Goal: Information Seeking & Learning: Learn about a topic

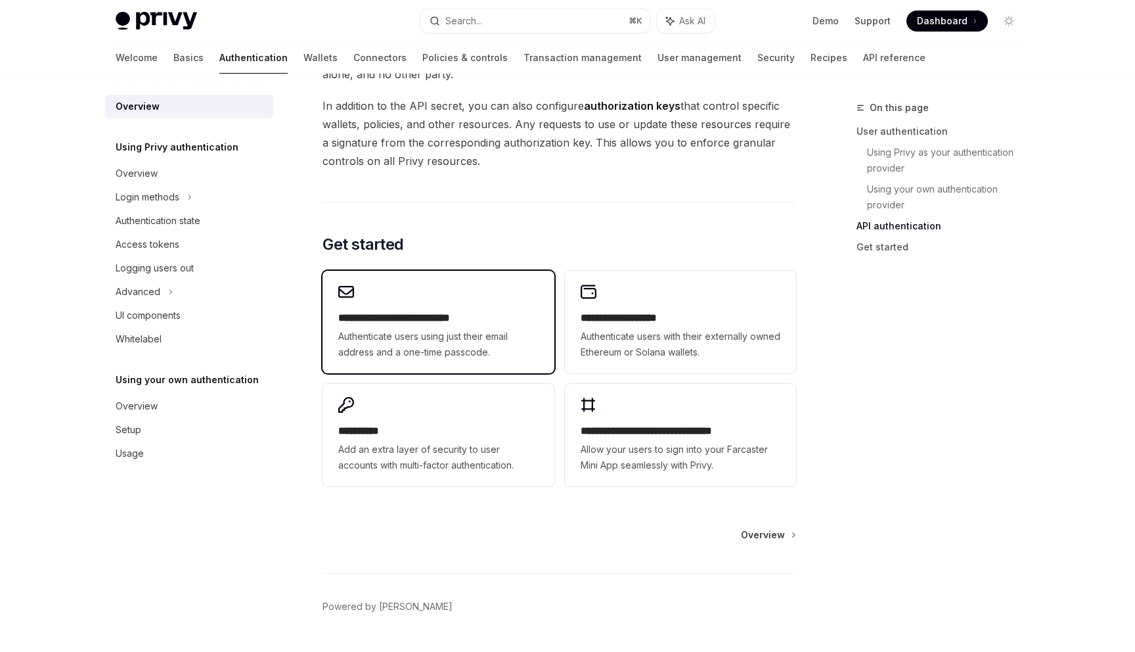
scroll to position [973, 0]
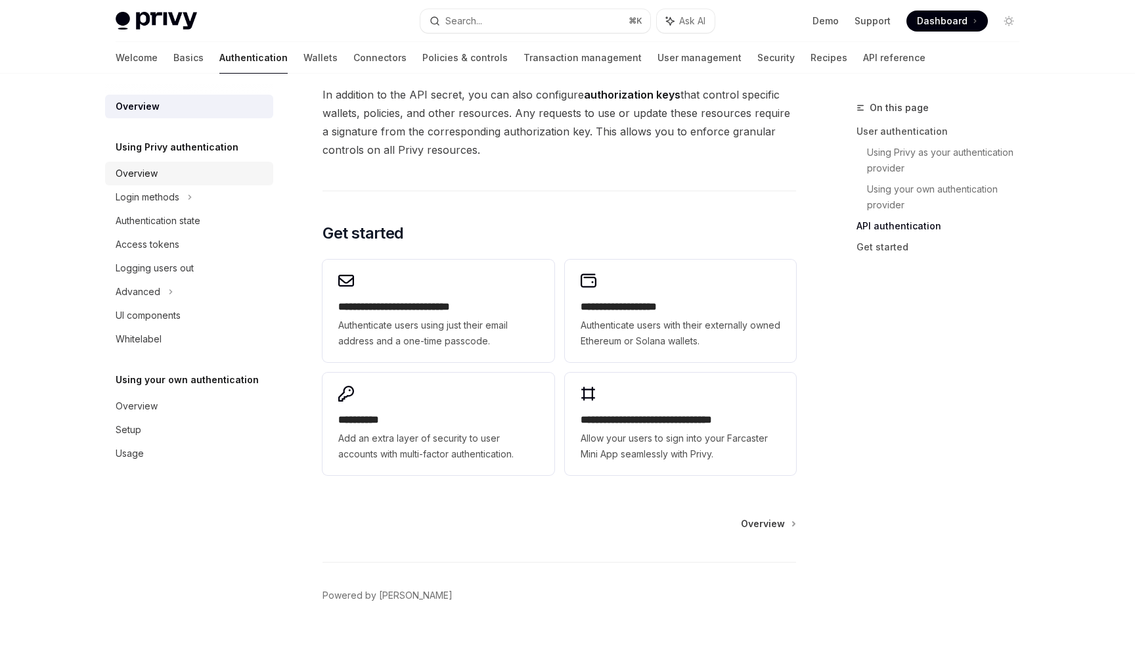
click at [177, 171] on div "Overview" at bounding box center [191, 174] width 150 height 16
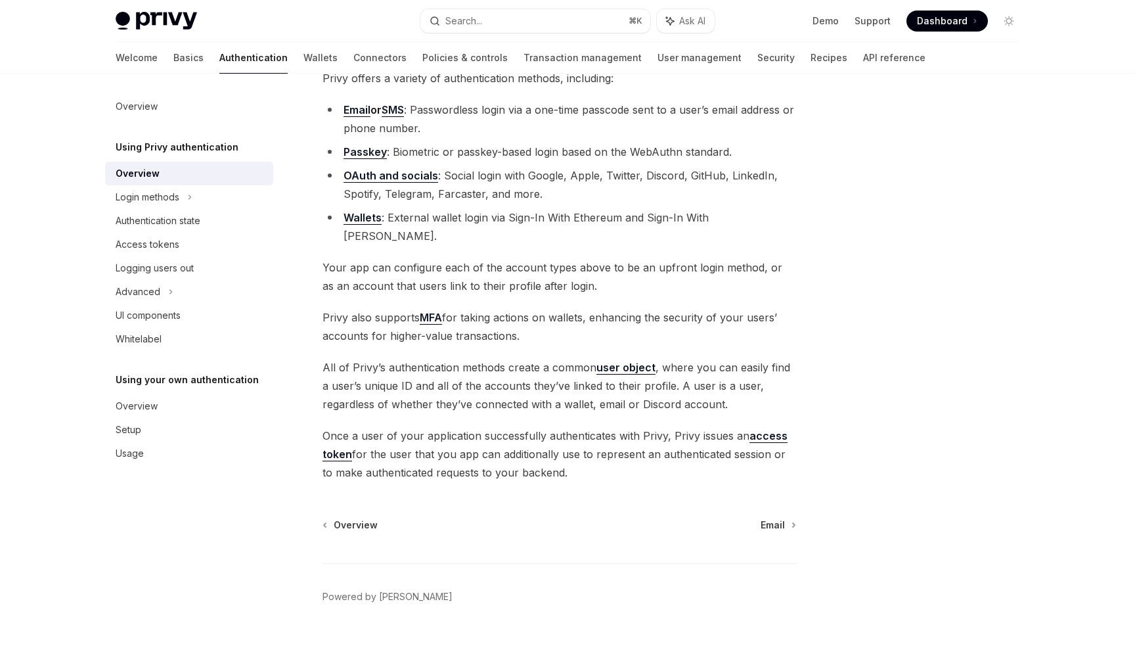
scroll to position [123, 0]
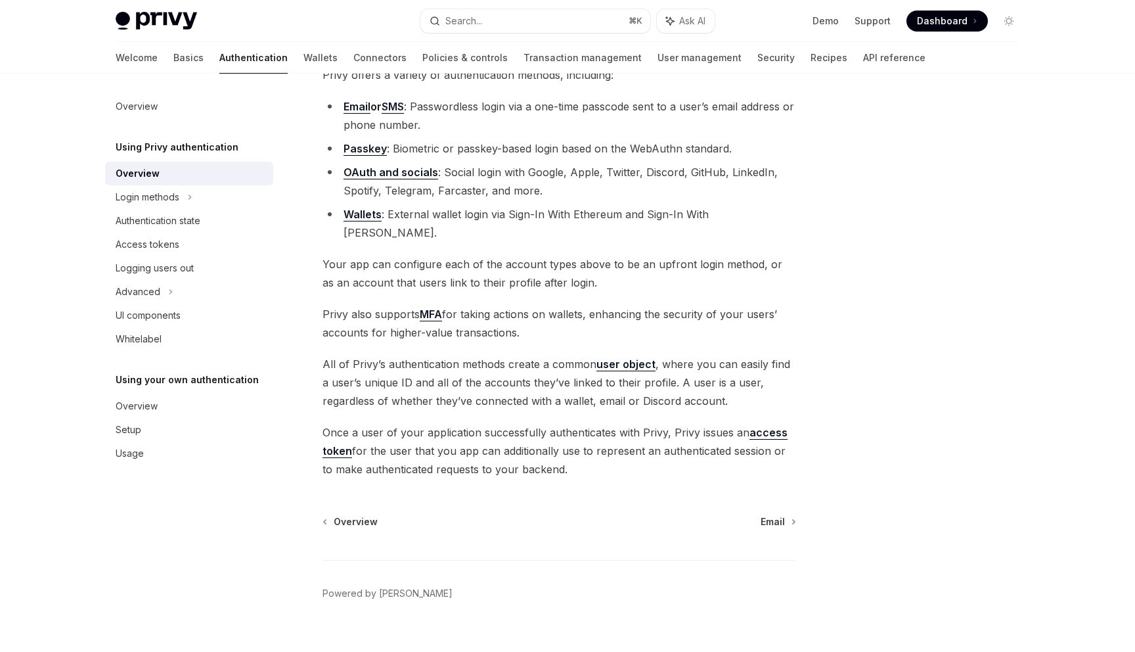
click at [371, 216] on link "Wallets" at bounding box center [363, 215] width 38 height 14
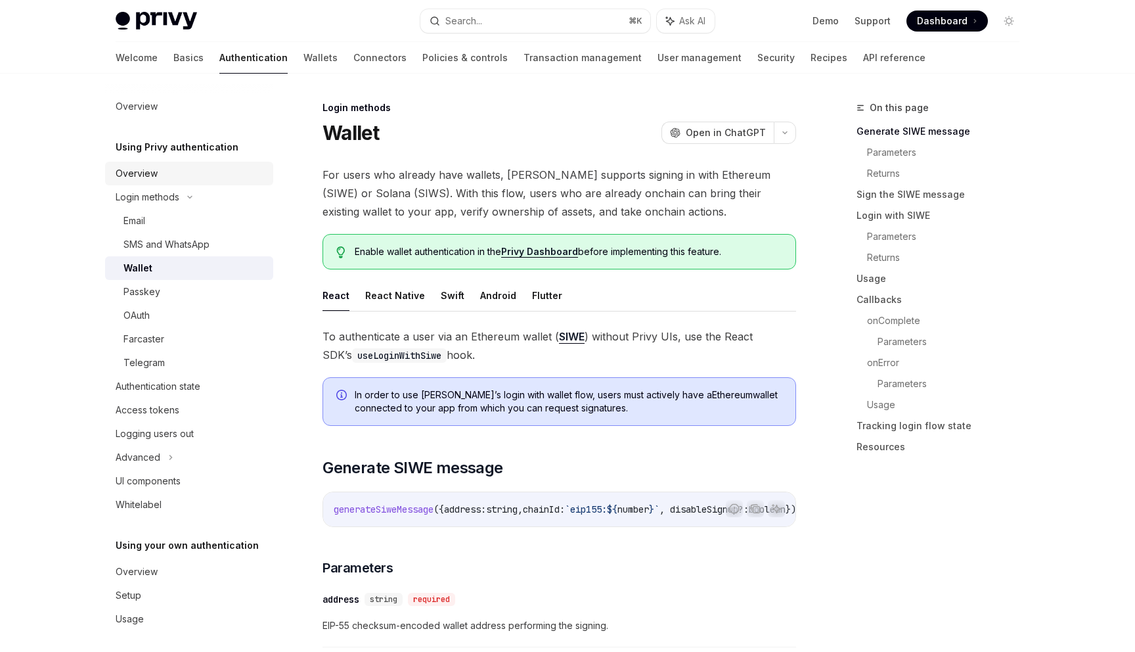
click at [177, 175] on div "Overview" at bounding box center [191, 174] width 150 height 16
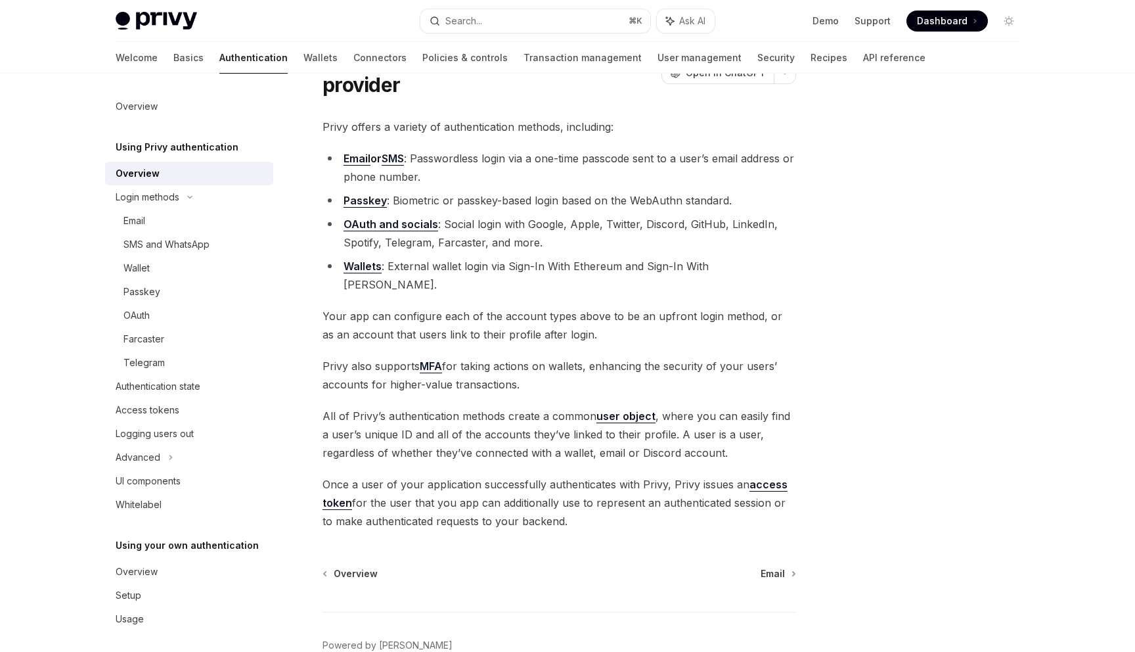
scroll to position [72, 0]
click at [202, 221] on div "Email" at bounding box center [194, 221] width 142 height 16
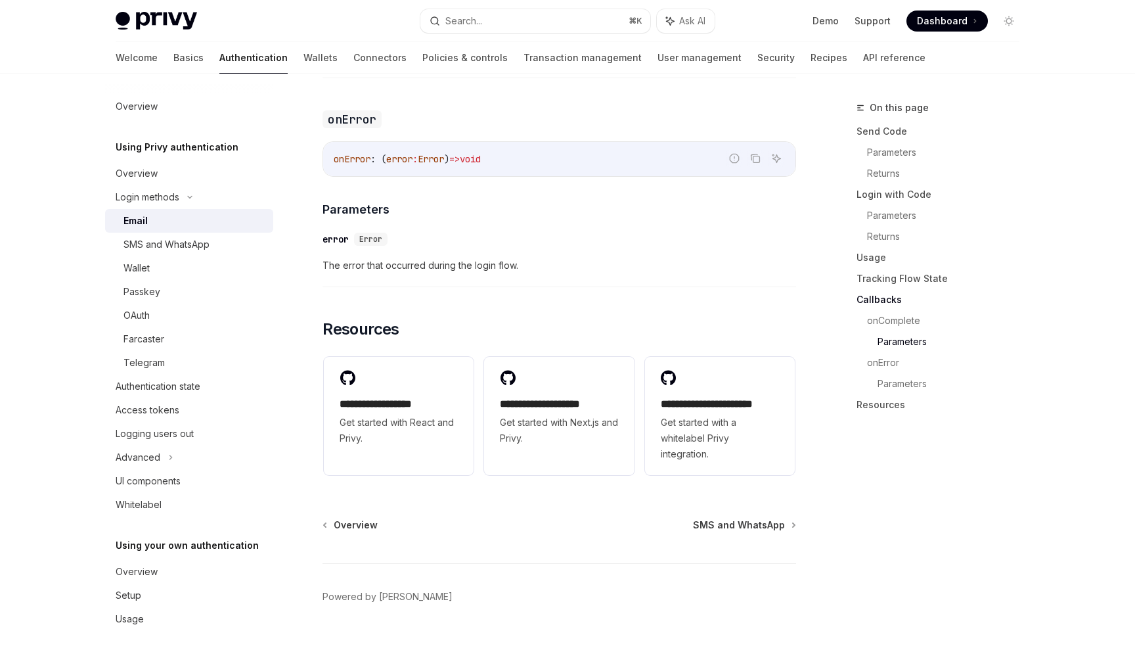
scroll to position [2561, 0]
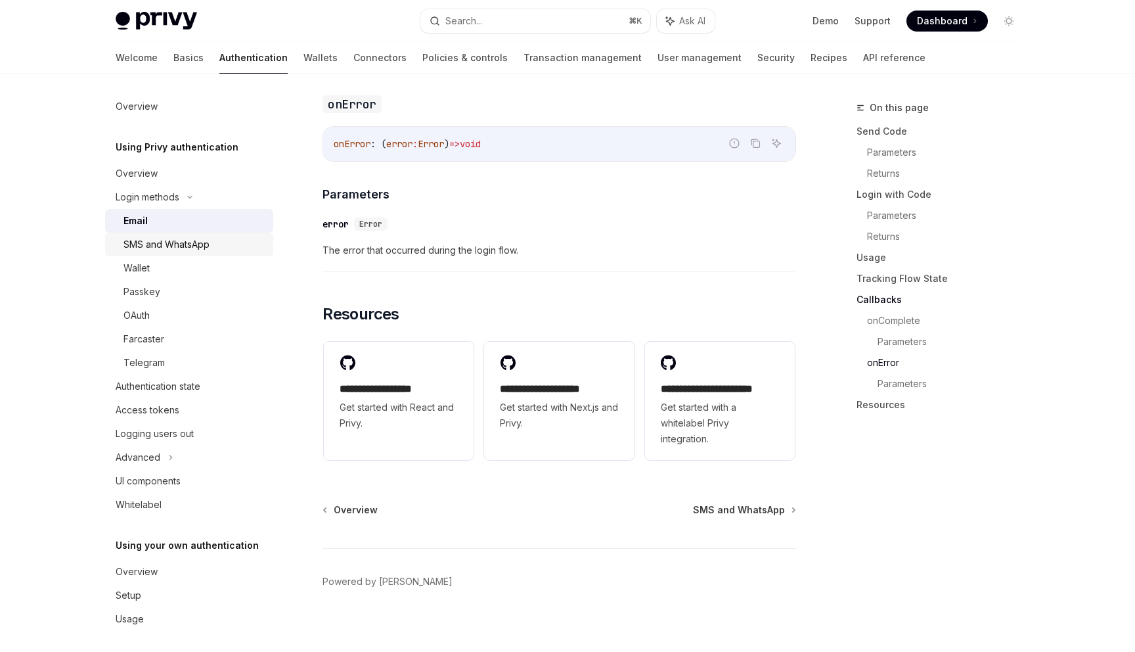
click at [207, 252] on div "SMS and WhatsApp" at bounding box center [166, 244] width 86 height 16
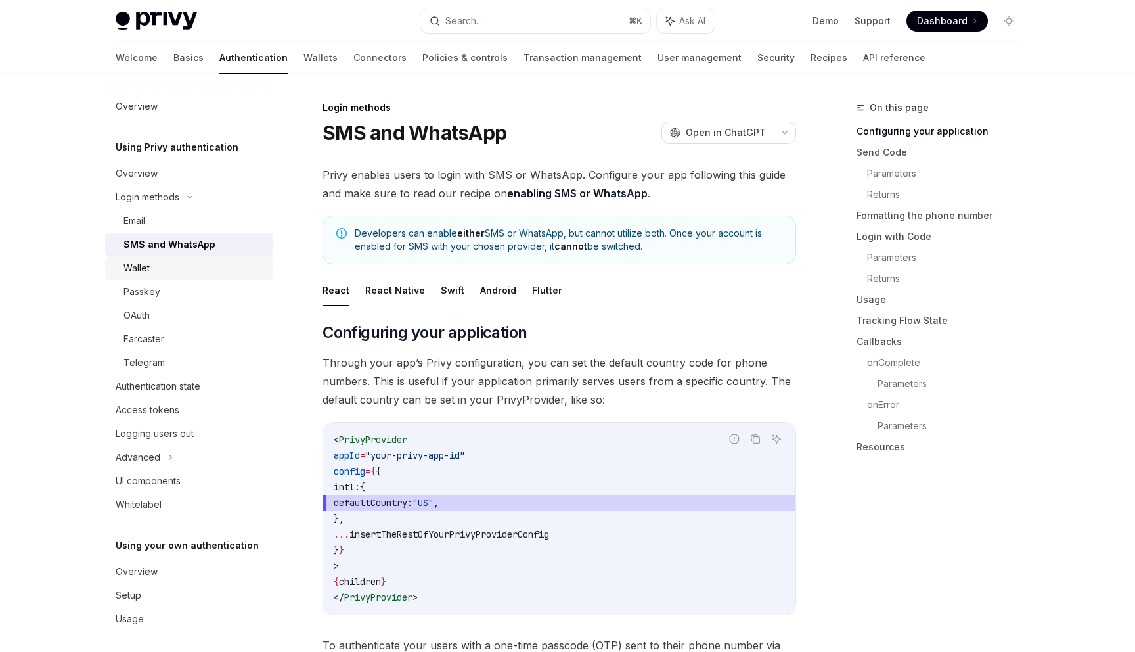
click at [197, 271] on div "Wallet" at bounding box center [194, 268] width 142 height 16
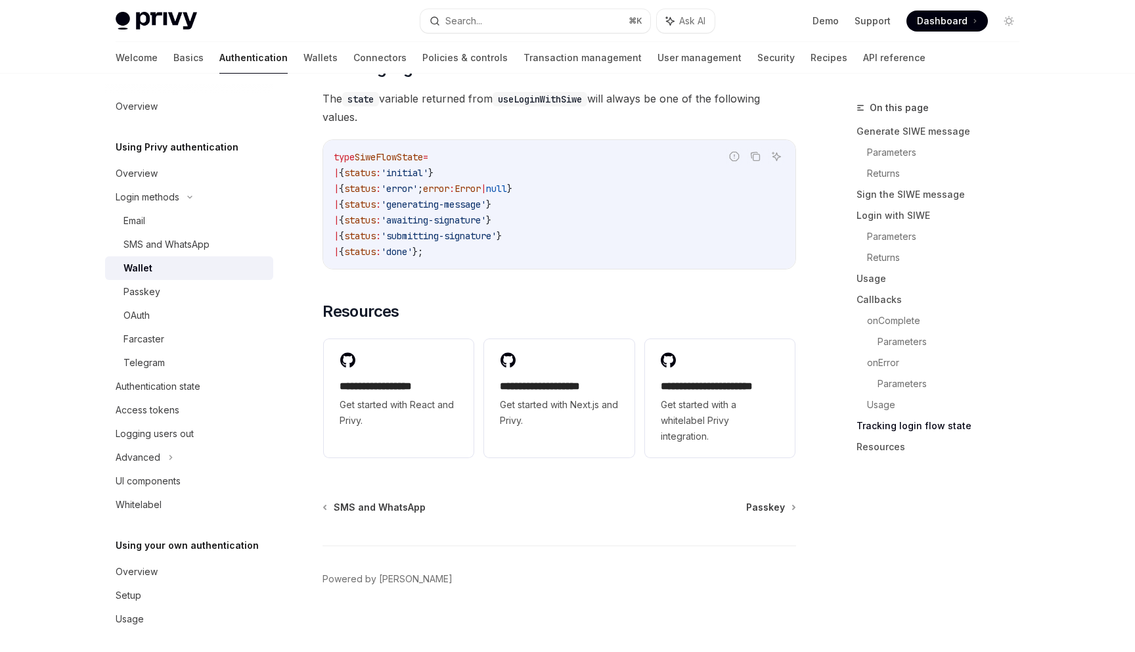
scroll to position [3337, 0]
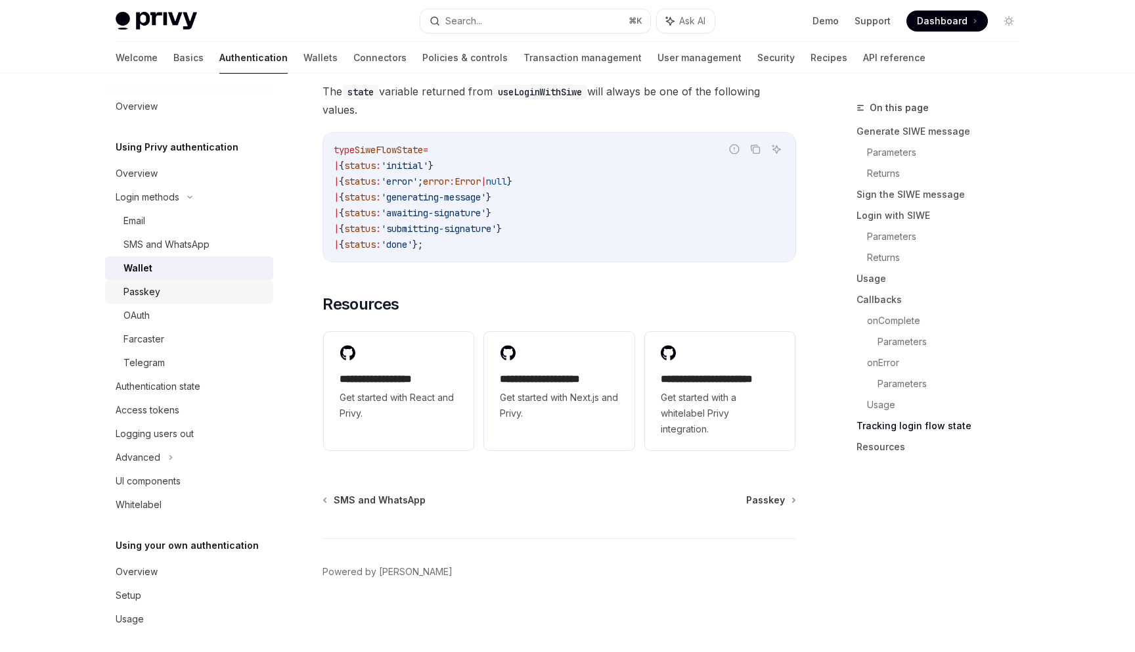
click at [213, 295] on div "Passkey" at bounding box center [194, 292] width 142 height 16
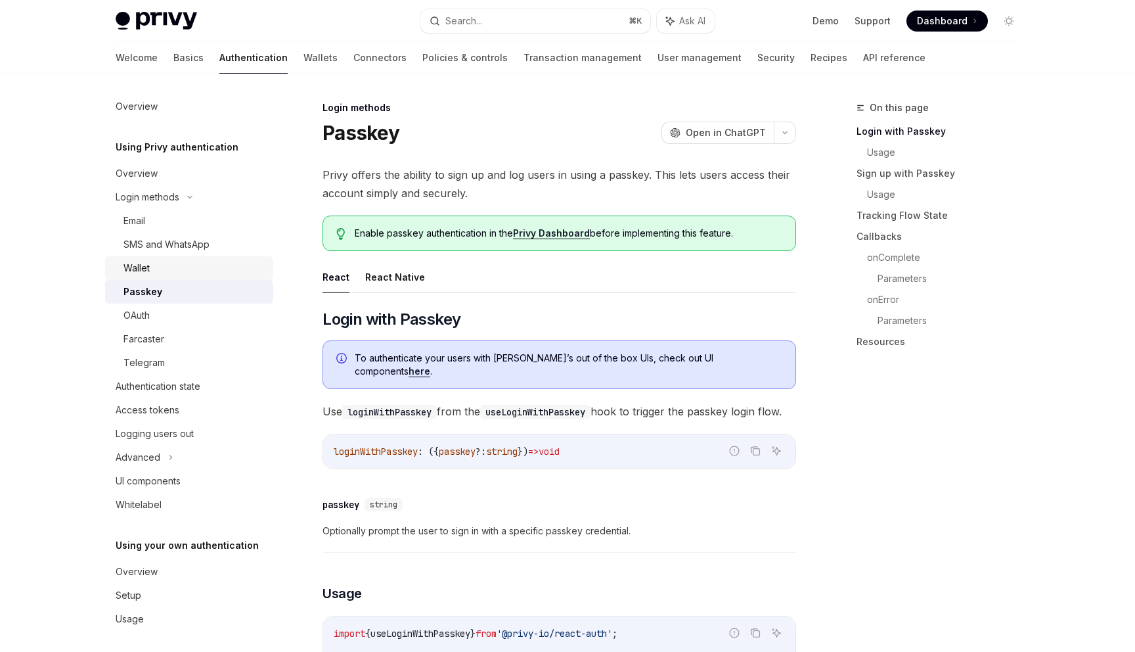
click at [198, 262] on div "Wallet" at bounding box center [194, 268] width 142 height 16
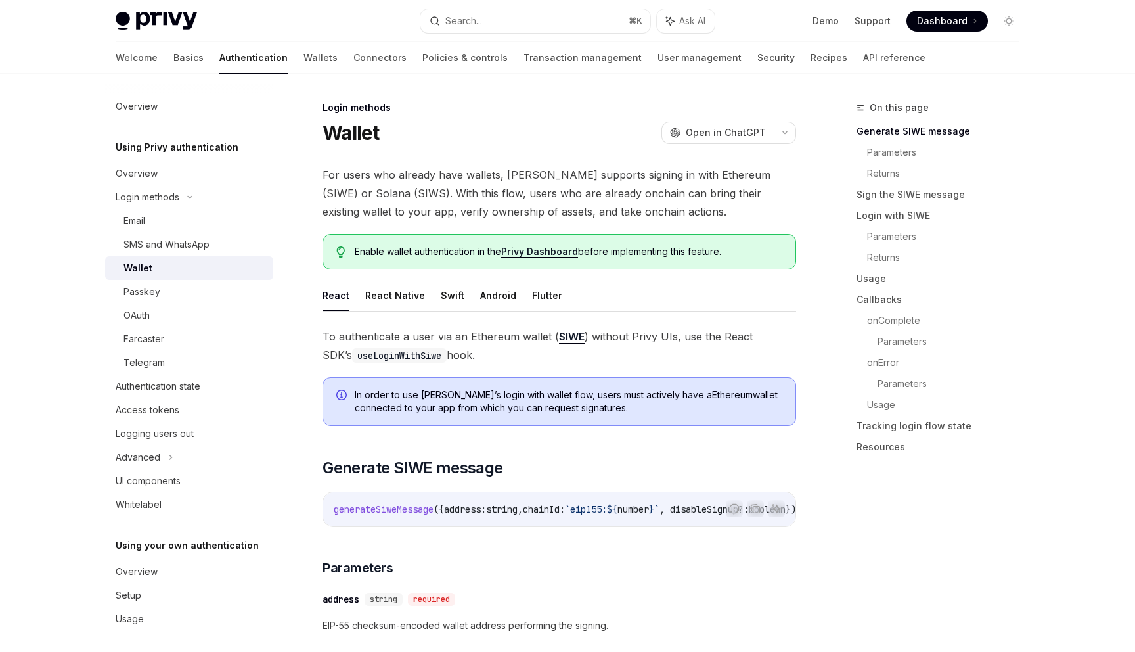
click at [221, 267] on div "Wallet" at bounding box center [194, 268] width 142 height 16
click at [187, 353] on link "Telegram" at bounding box center [189, 363] width 168 height 24
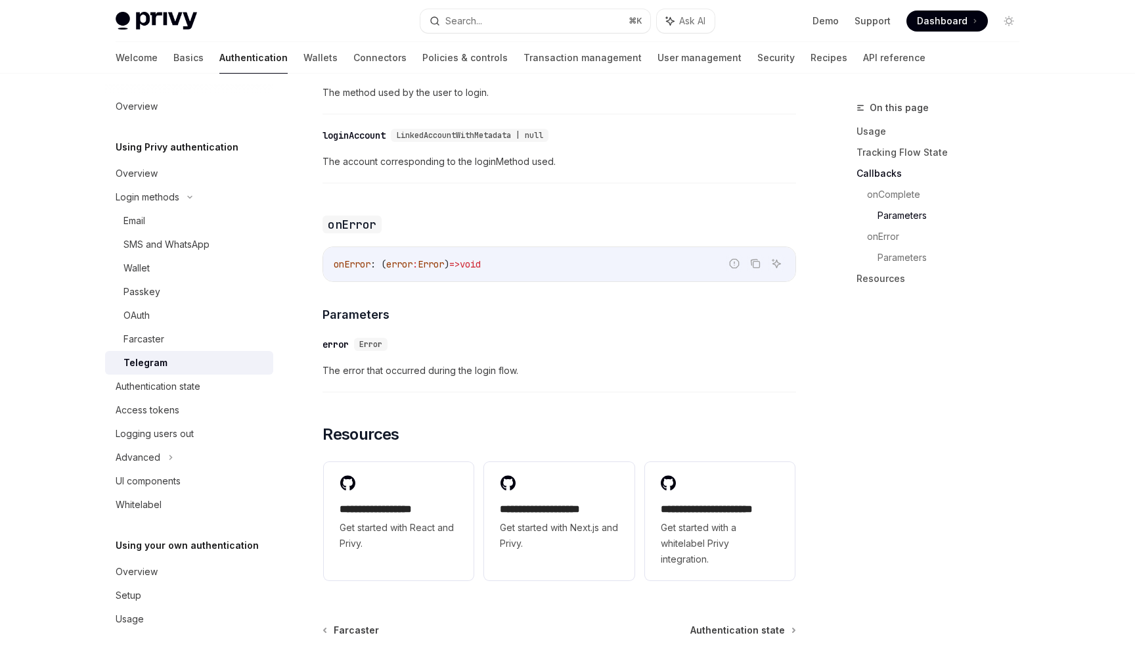
scroll to position [1845, 0]
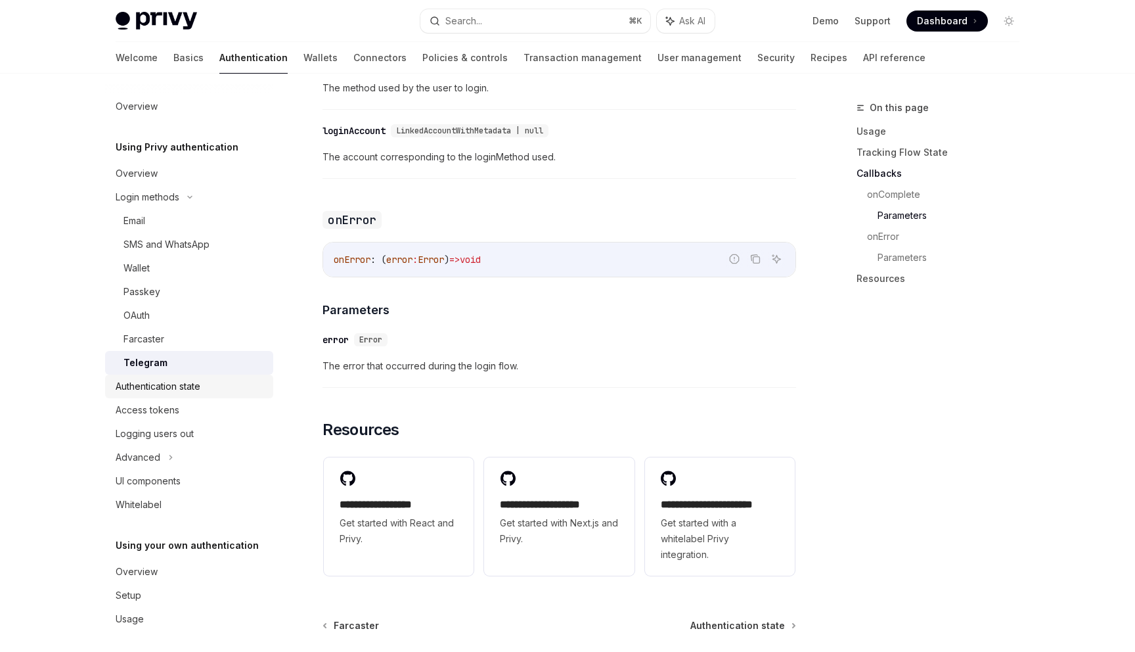
click at [187, 391] on div "Authentication state" at bounding box center [158, 386] width 85 height 16
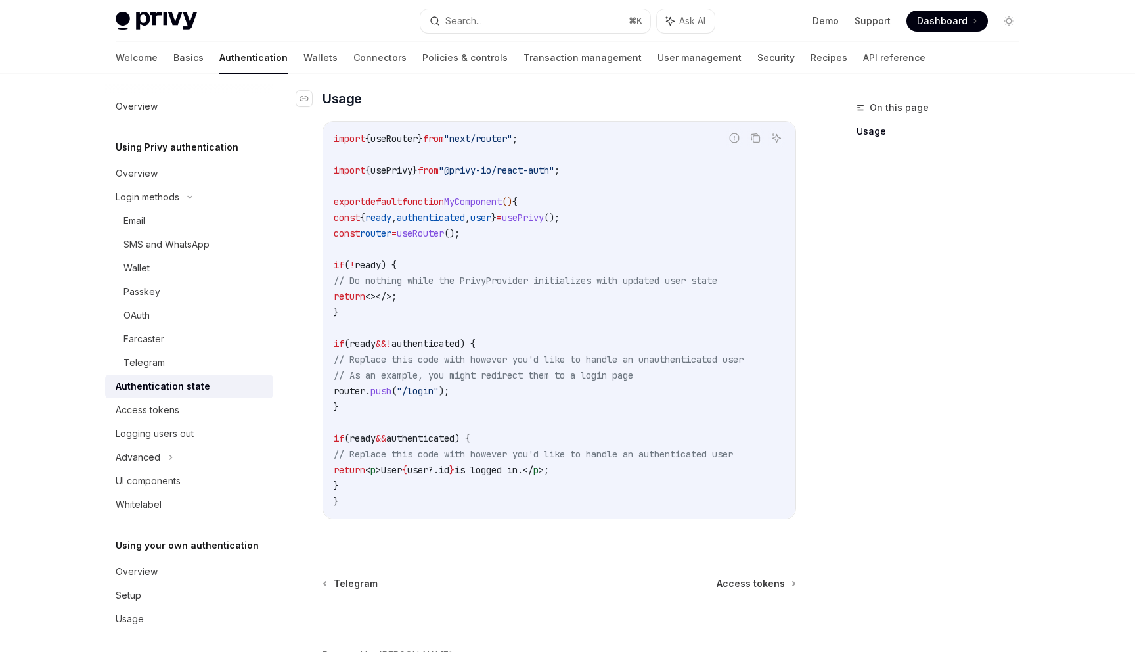
scroll to position [380, 0]
click at [807, 250] on div "On this page Usage Using Privy authentication Authentication state OpenAI Open …" at bounding box center [567, 213] width 925 height 1040
click at [859, 294] on div "On this page Usage" at bounding box center [930, 376] width 200 height 552
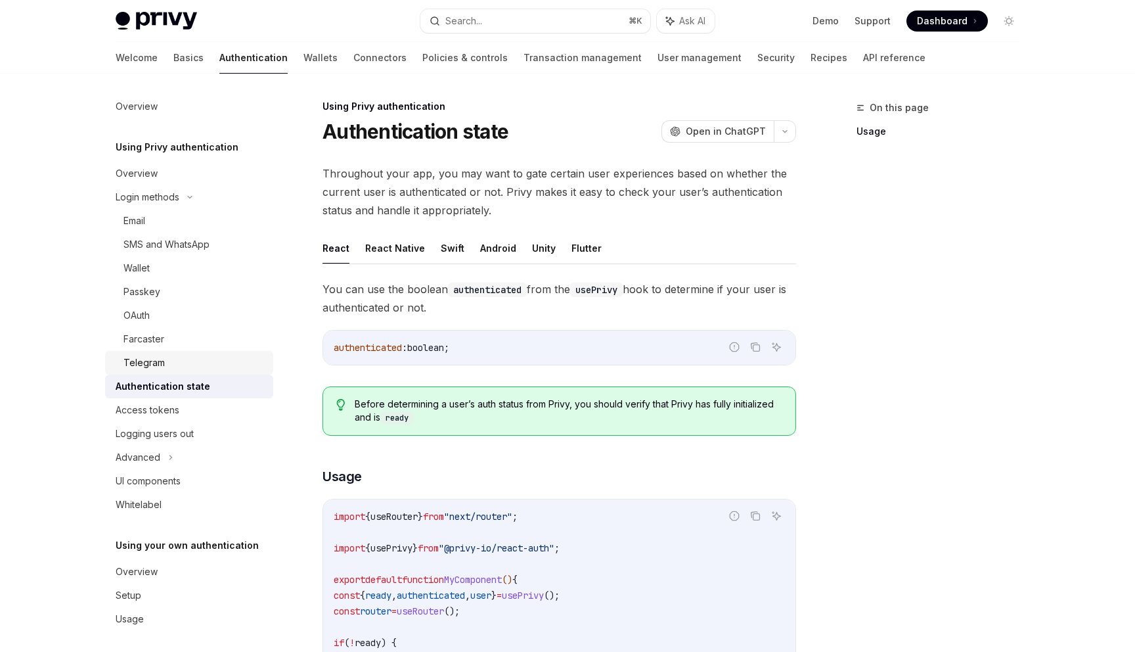
scroll to position [5, 0]
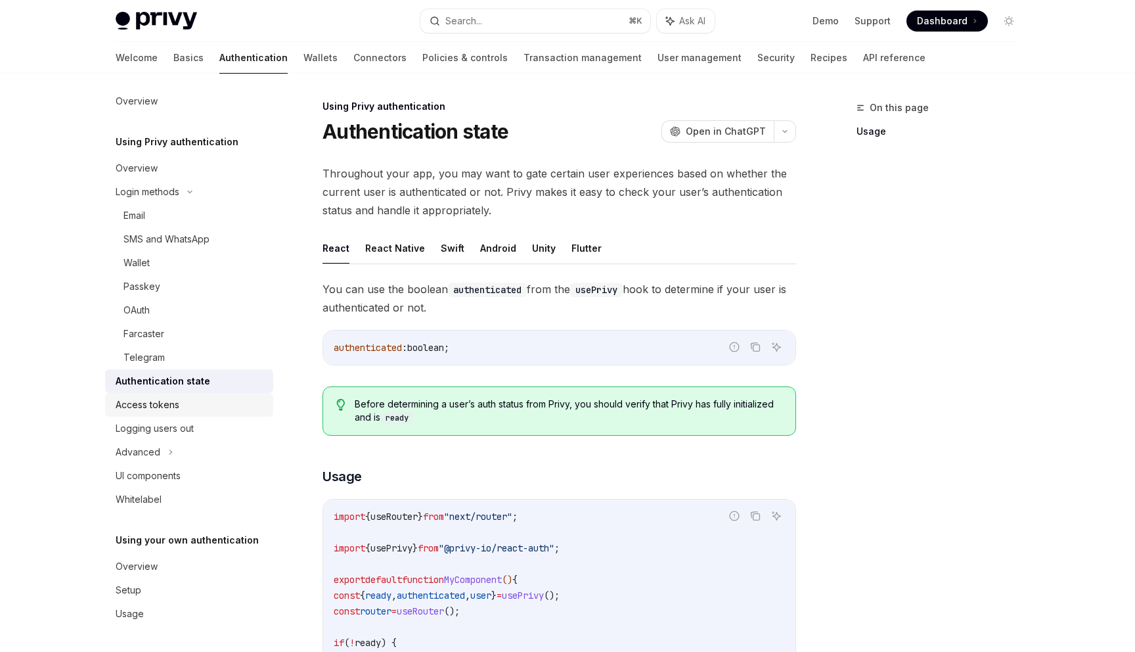
click at [167, 402] on div "Access tokens" at bounding box center [148, 405] width 64 height 16
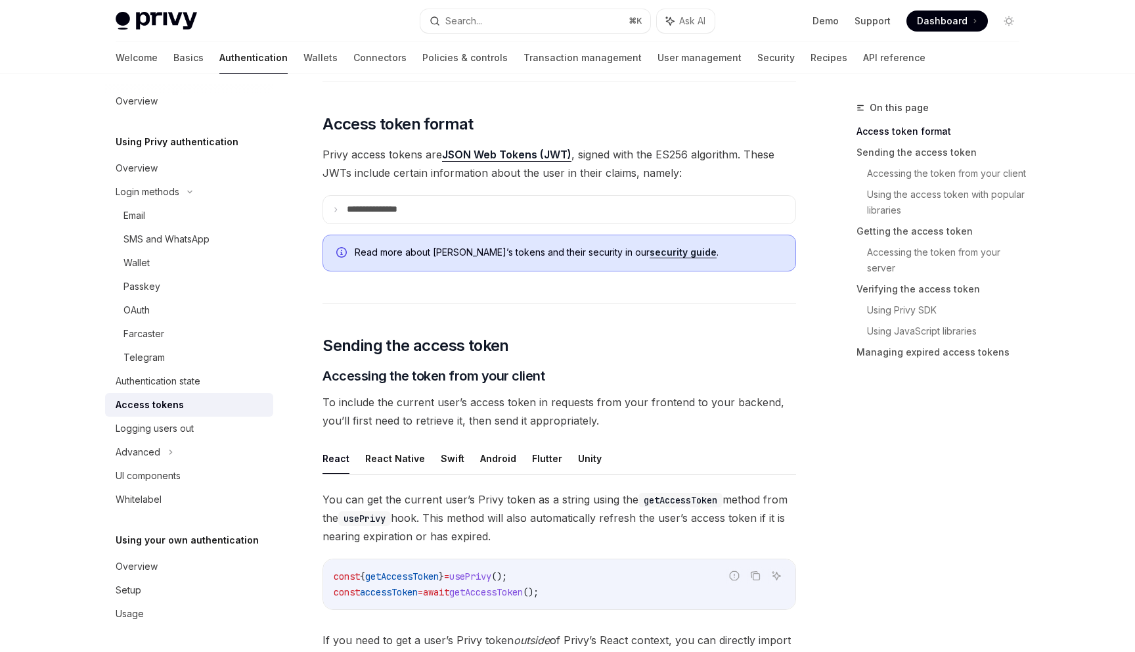
scroll to position [265, 0]
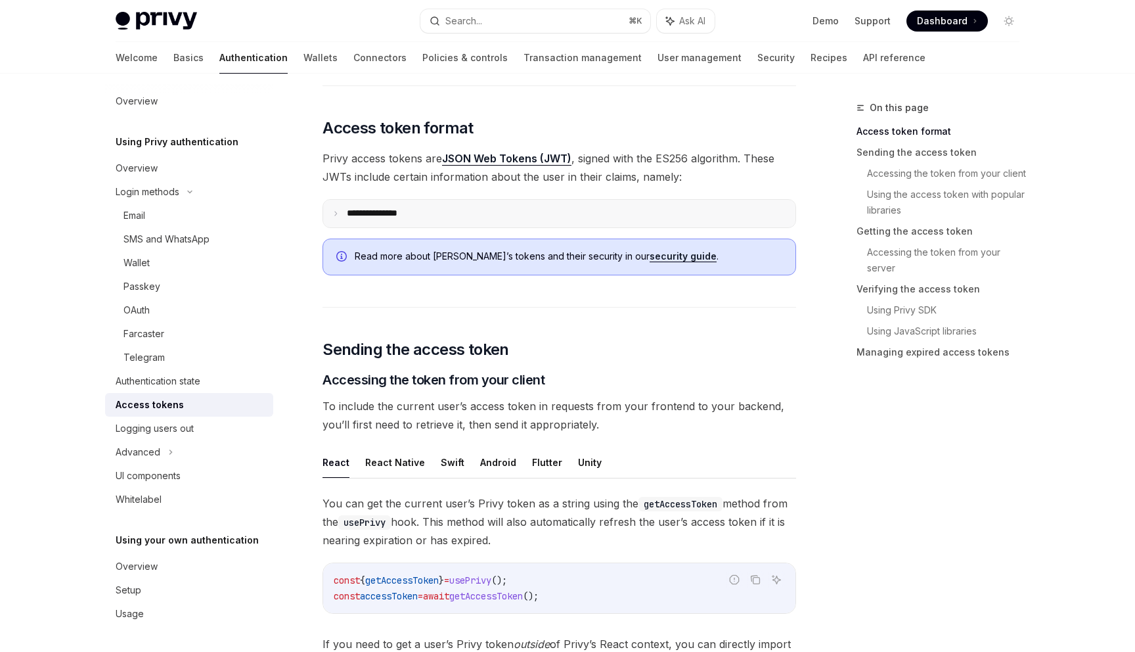
click at [428, 213] on summary "**********" at bounding box center [559, 214] width 472 height 28
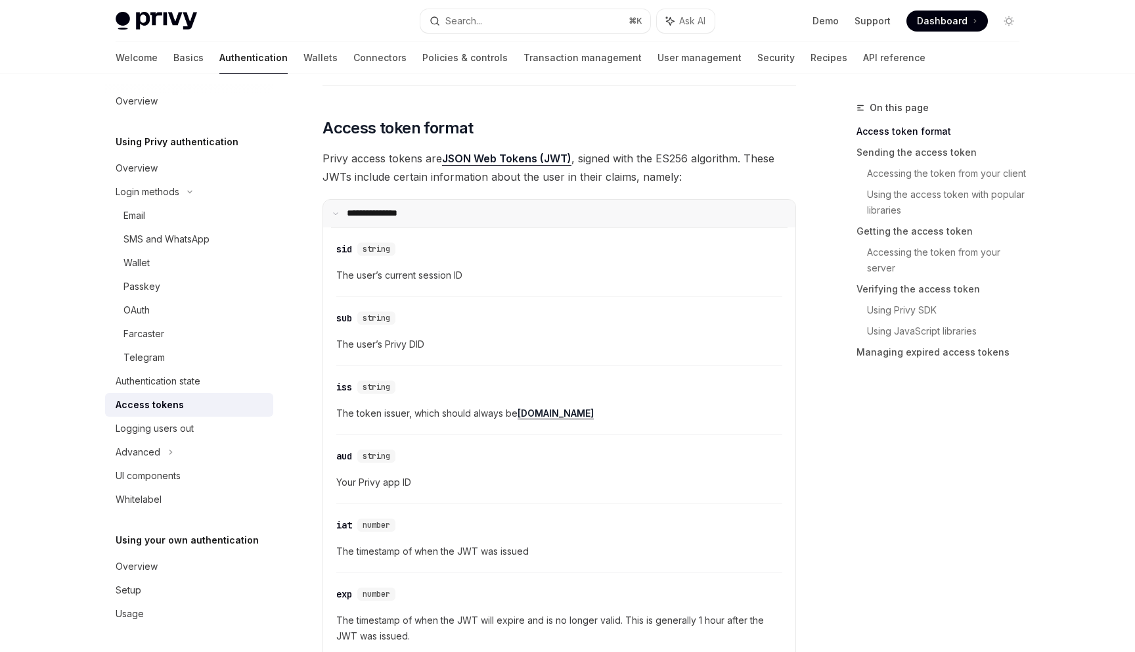
click at [428, 213] on summary "**********" at bounding box center [559, 214] width 472 height 28
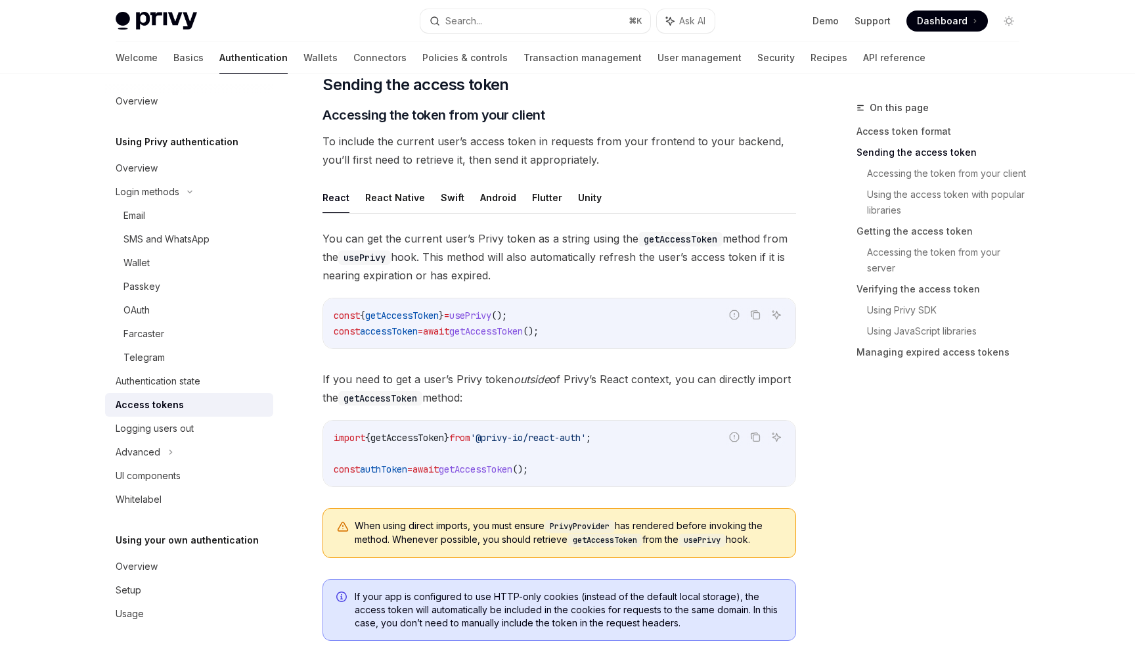
scroll to position [535, 0]
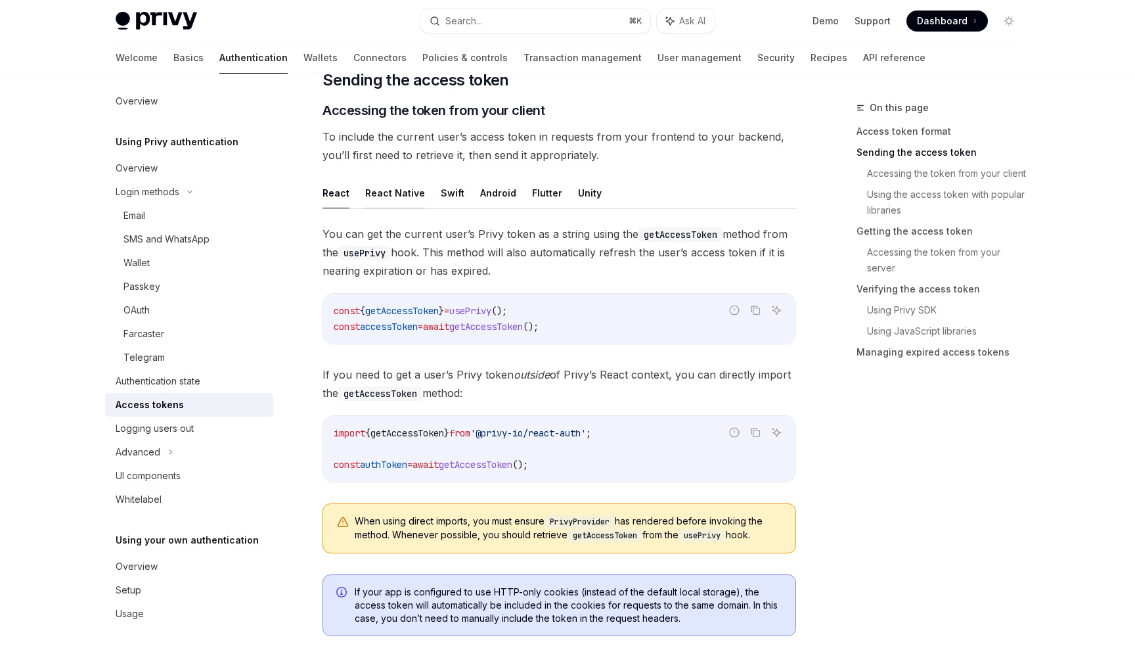
click at [378, 200] on button "React Native" at bounding box center [395, 192] width 60 height 31
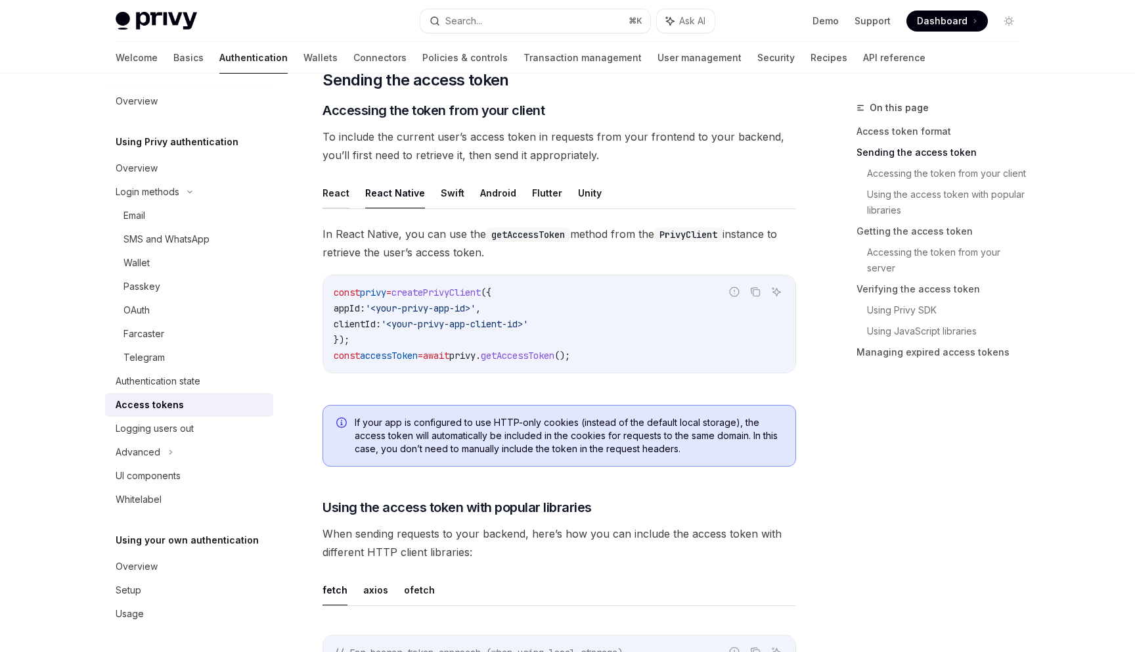
click at [329, 200] on button "React" at bounding box center [336, 192] width 27 height 31
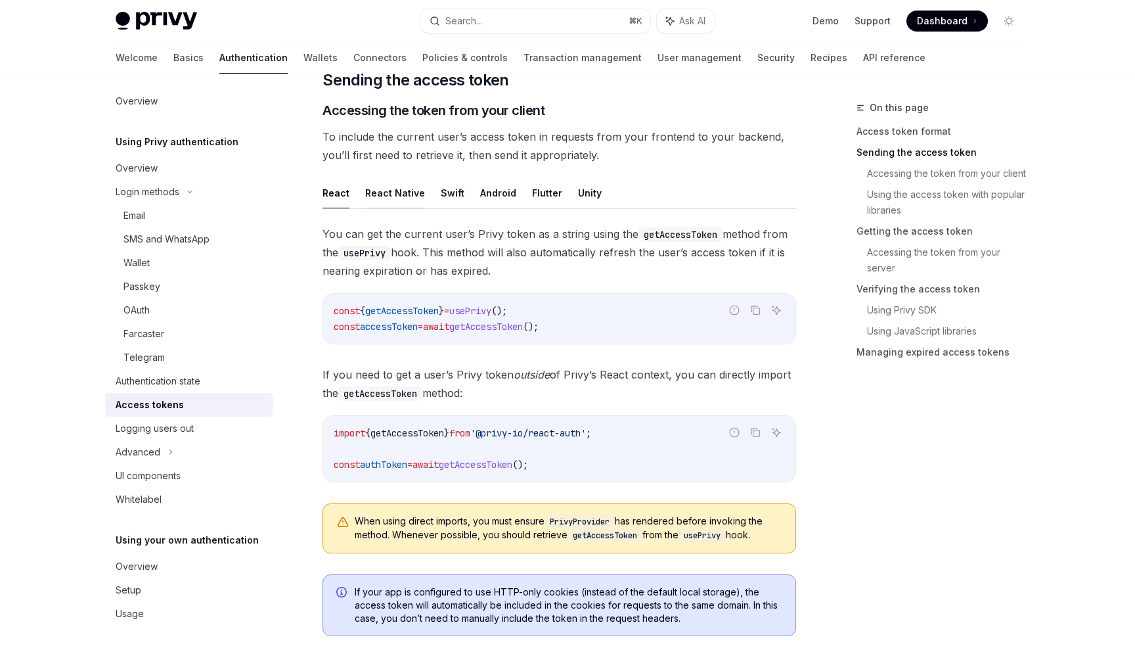
click at [381, 200] on button "React Native" at bounding box center [395, 192] width 60 height 31
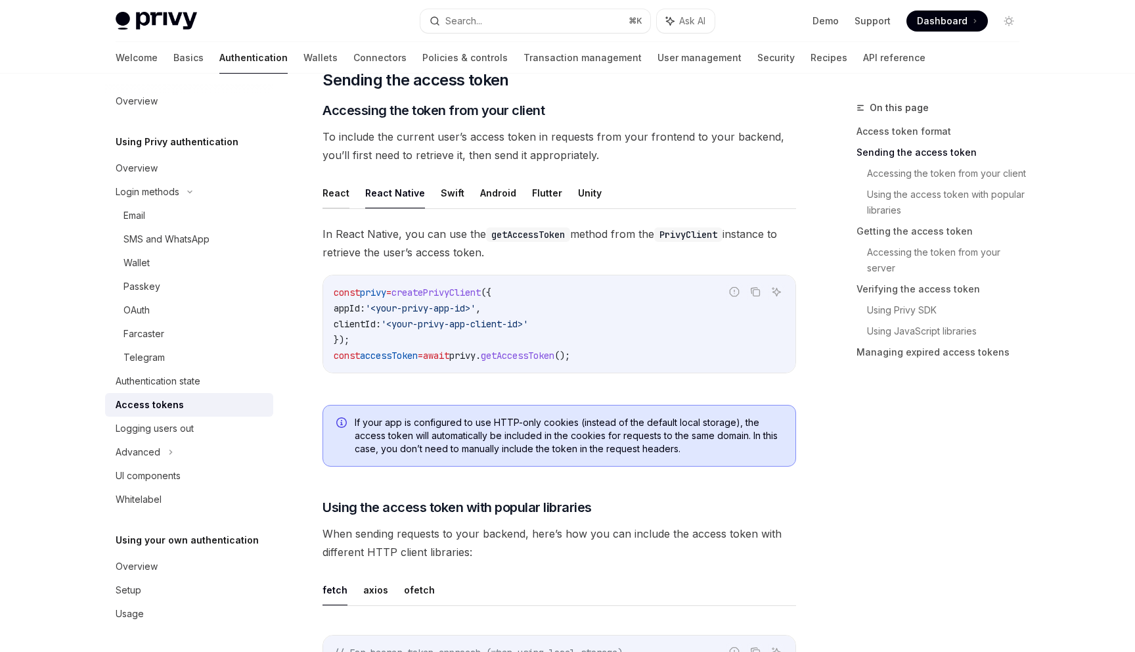
click at [340, 199] on button "React" at bounding box center [336, 192] width 27 height 31
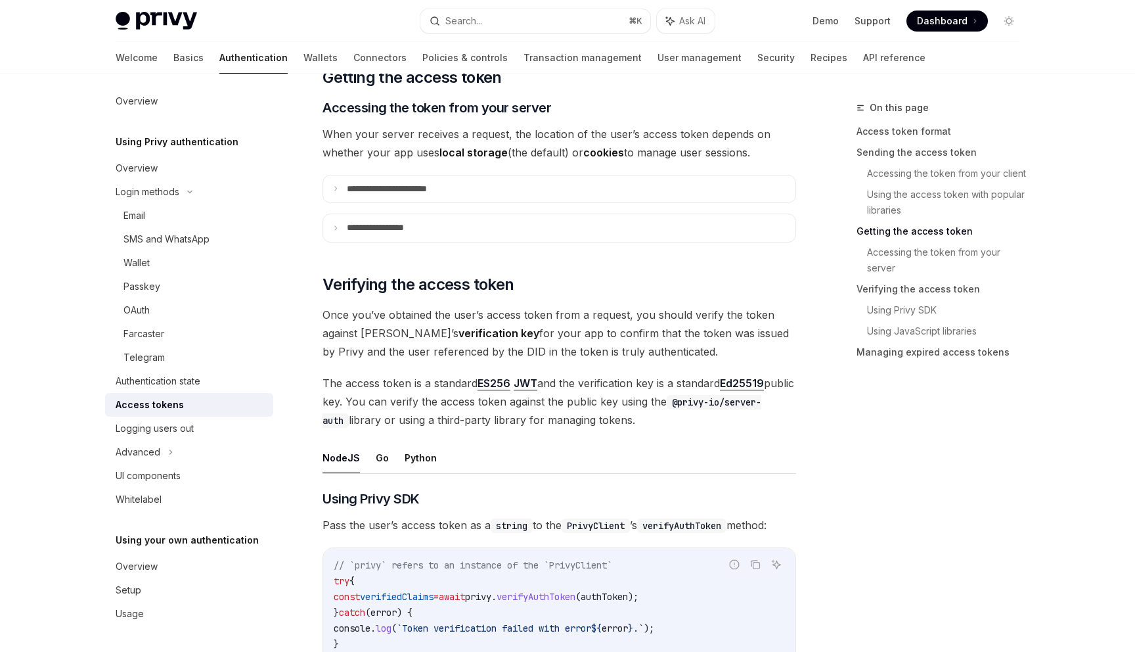
scroll to position [1692, 0]
click at [409, 177] on summary "**********" at bounding box center [559, 189] width 472 height 28
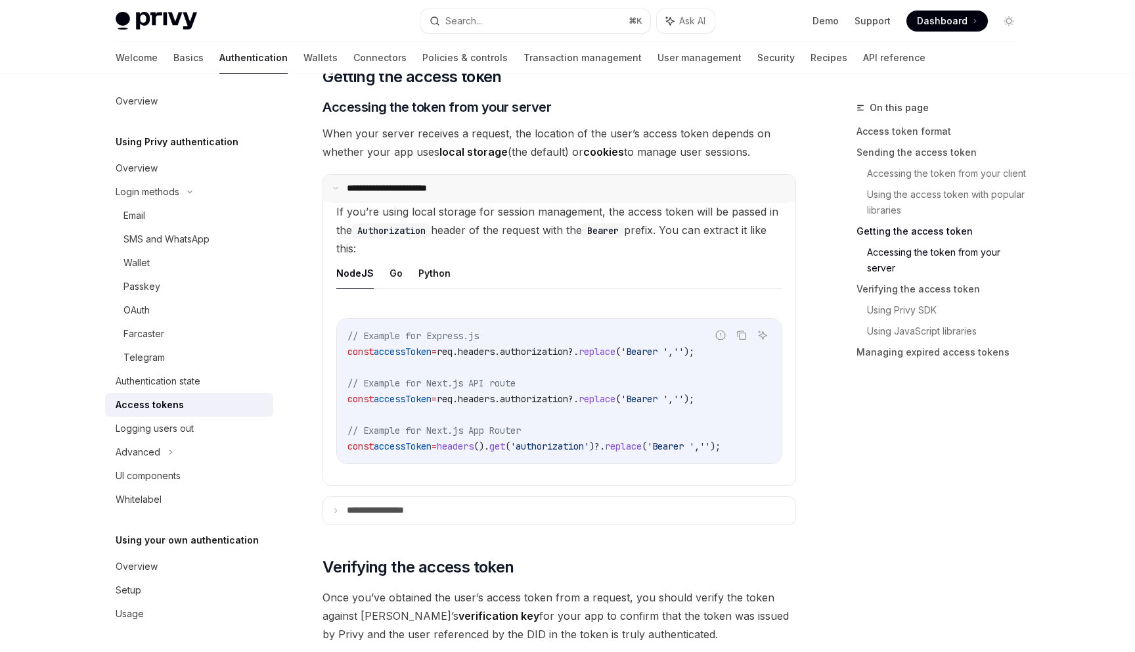
click at [416, 192] on p "**********" at bounding box center [400, 189] width 106 height 12
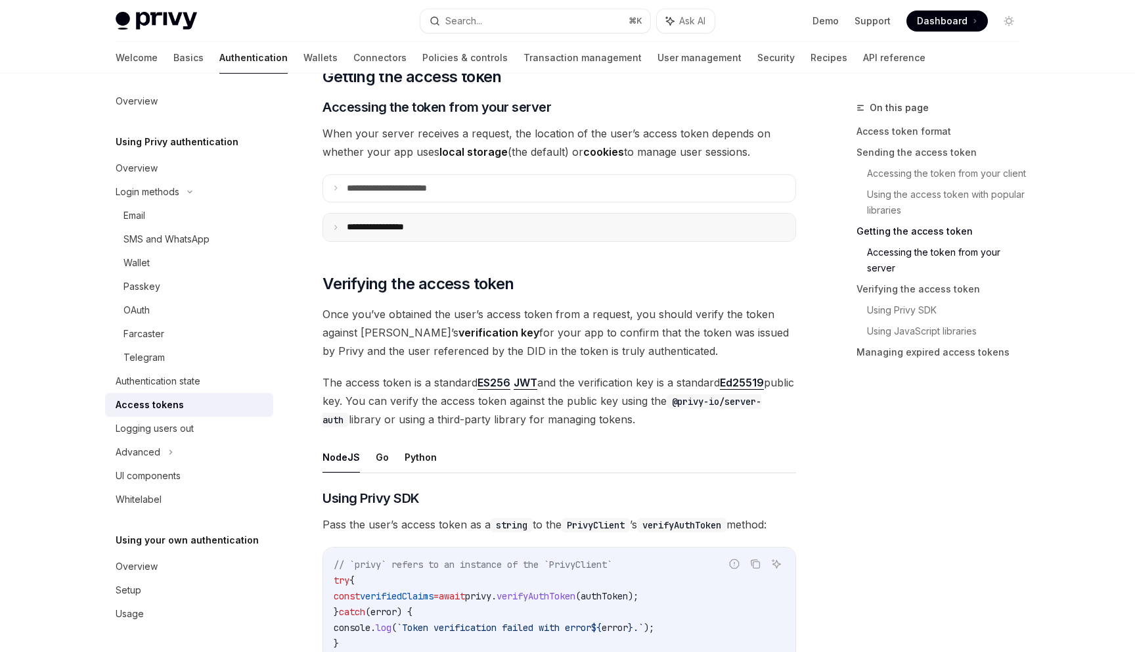
click at [428, 218] on summary "**********" at bounding box center [559, 227] width 472 height 28
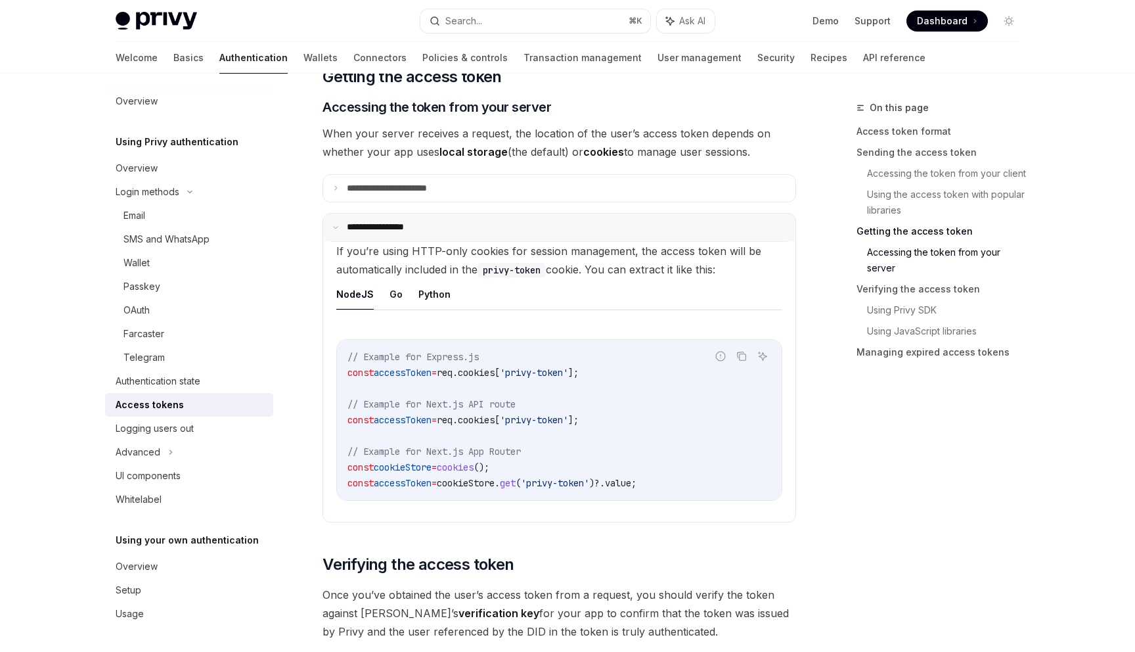
click at [428, 218] on summary "**********" at bounding box center [559, 227] width 472 height 28
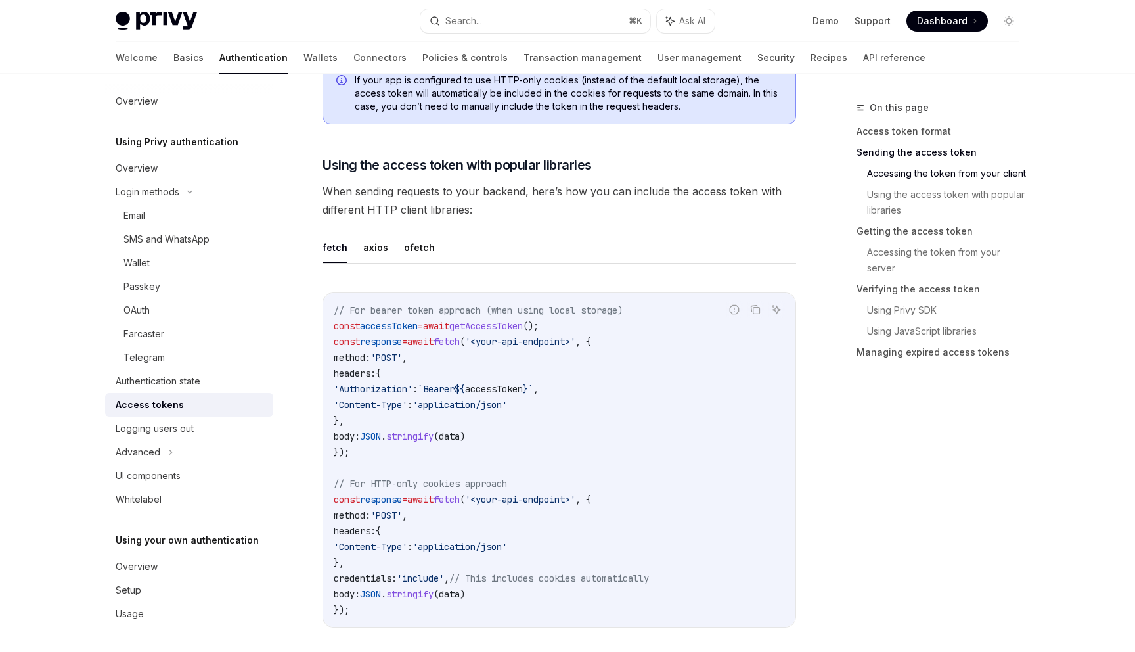
scroll to position [1048, 0]
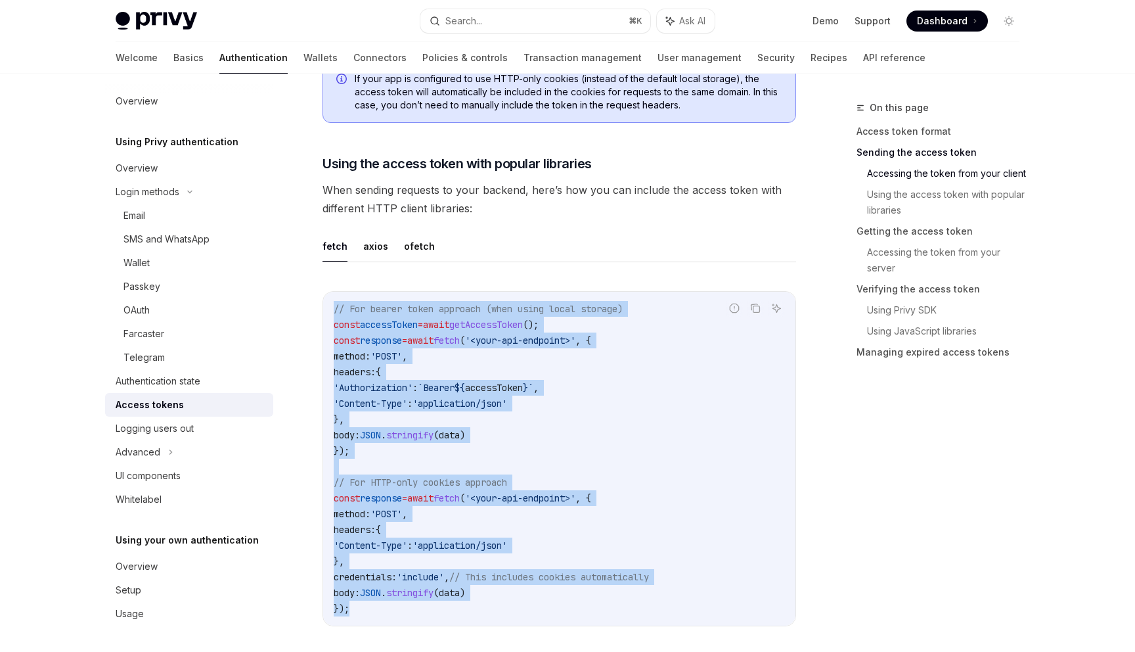
drag, startPoint x: 391, startPoint y: 618, endPoint x: 326, endPoint y: 306, distance: 318.8
click at [326, 306] on div "// For bearer token approach (when using local storage) const accessToken = awa…" at bounding box center [559, 459] width 472 height 334
copy code "// For bearer token approach (when using local storage) const accessToken = awa…"
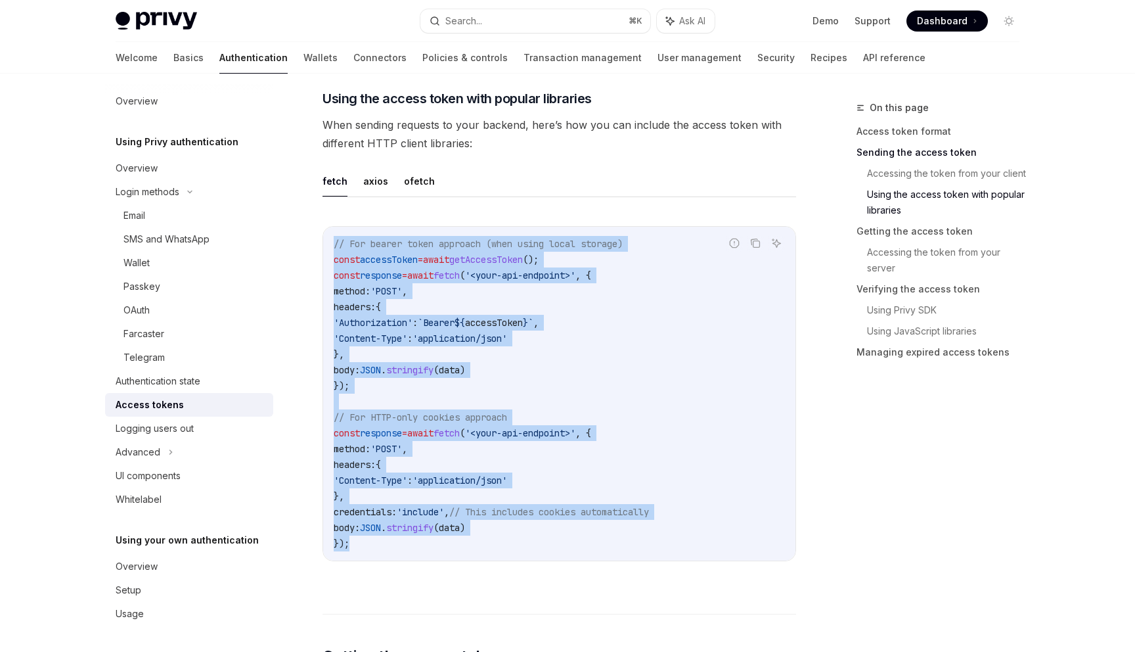
scroll to position [1115, 0]
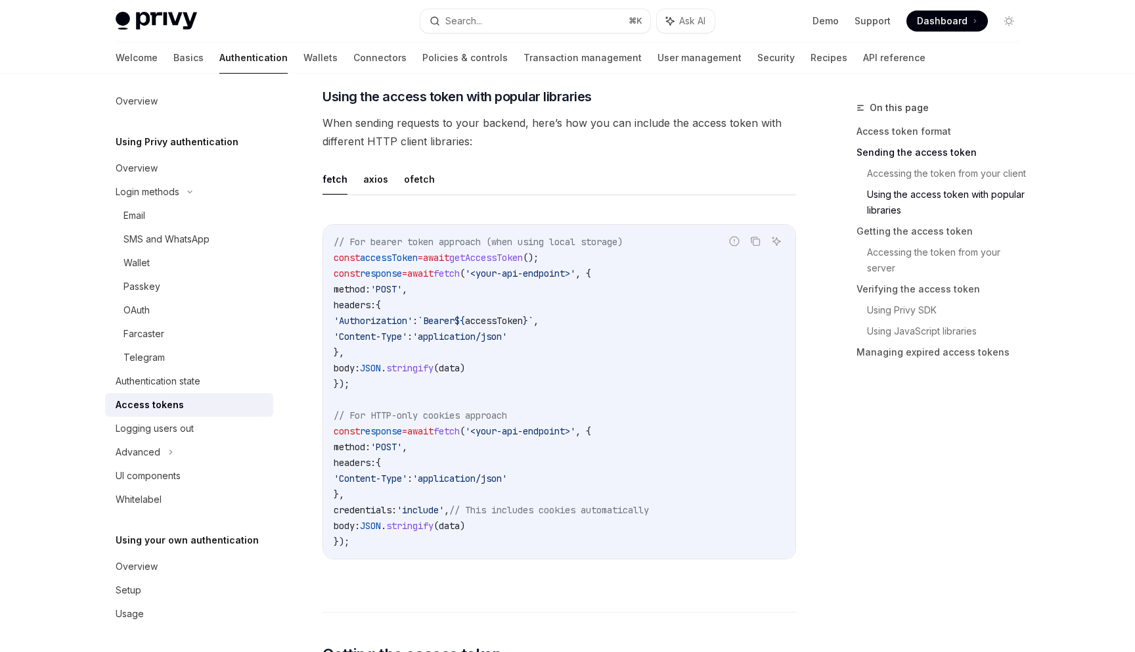
click at [908, 487] on div "On this page Access token format Sending the access token Accessing the token f…" at bounding box center [930, 376] width 200 height 552
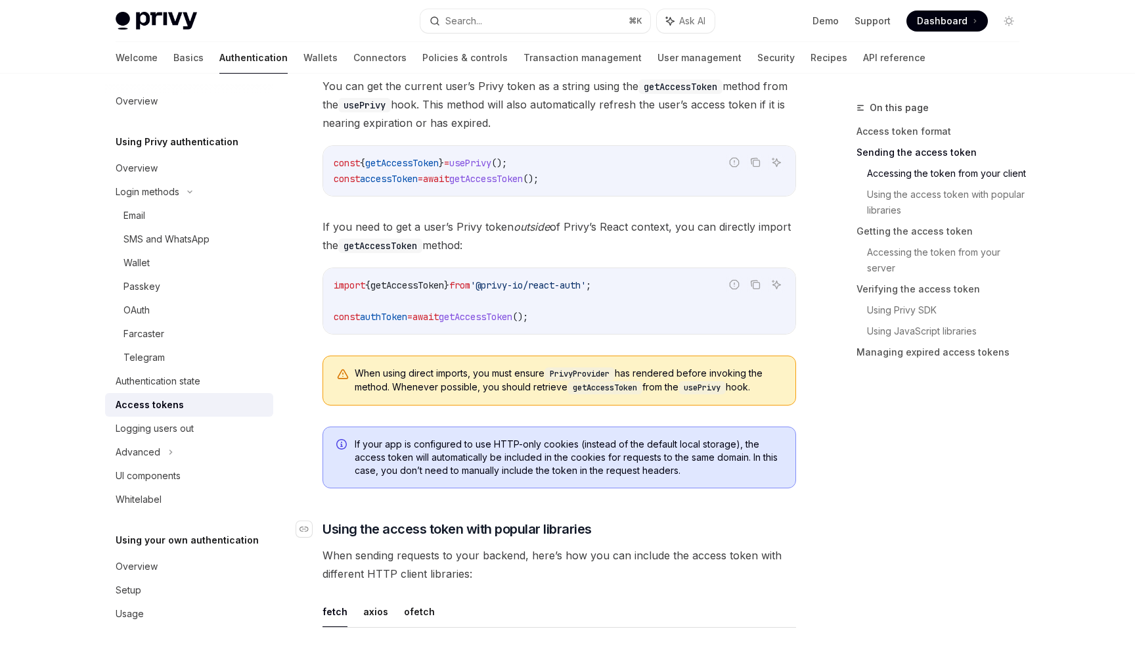
click at [401, 527] on span "Using the access token with popular libraries" at bounding box center [457, 529] width 269 height 18
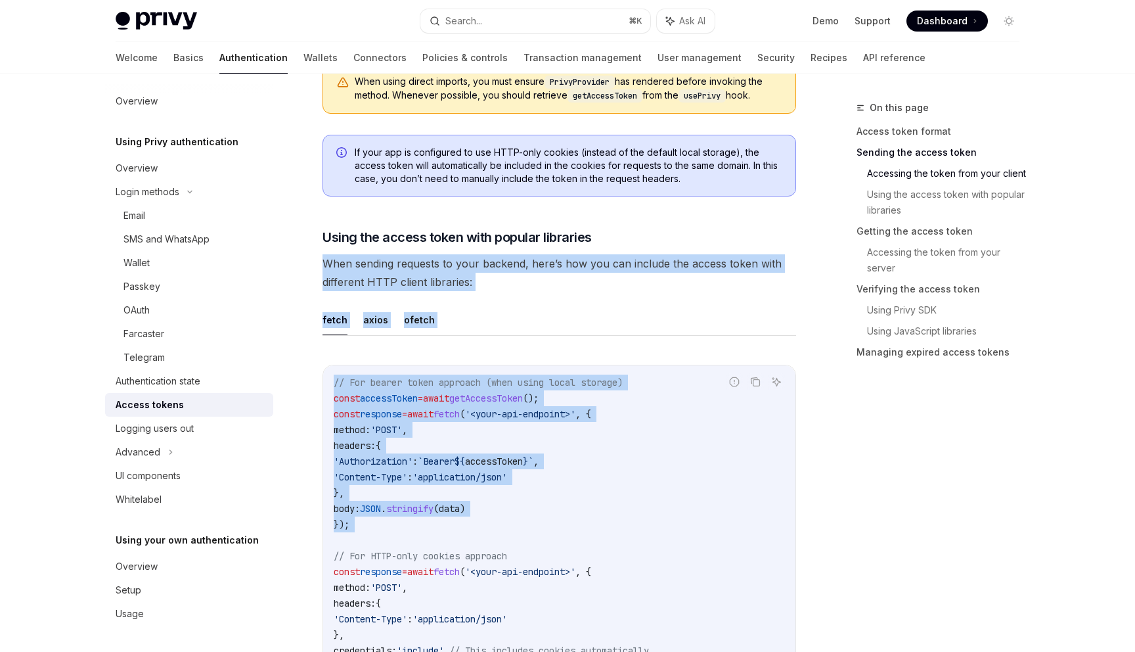
drag, startPoint x: 401, startPoint y: 527, endPoint x: 419, endPoint y: 527, distance: 18.4
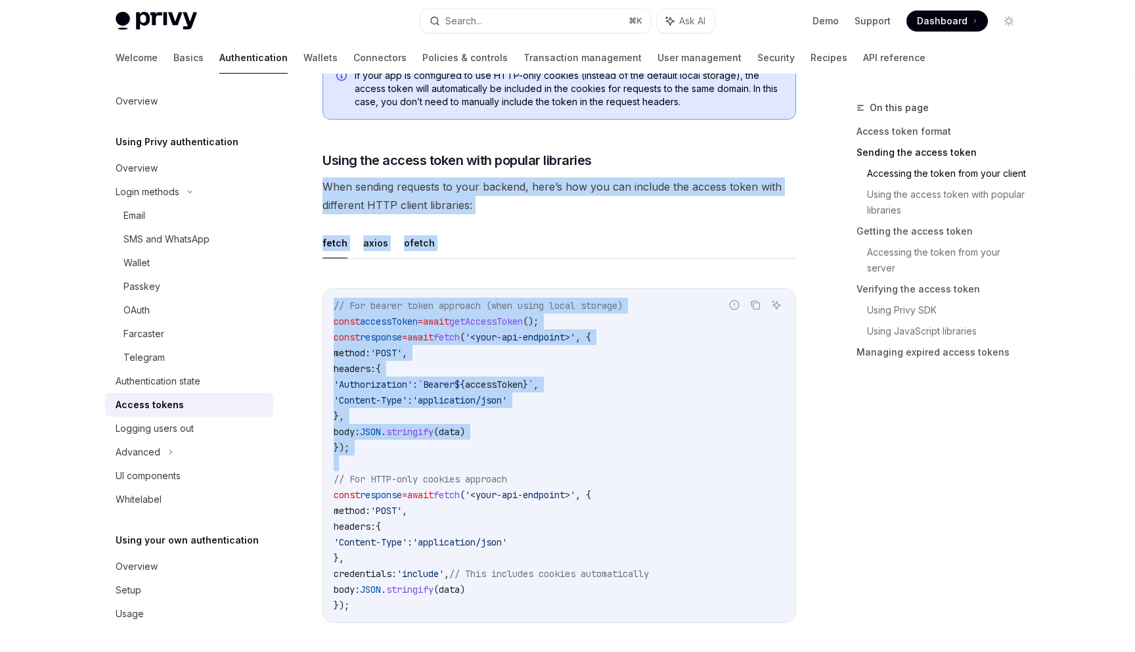
scroll to position [1101, 0]
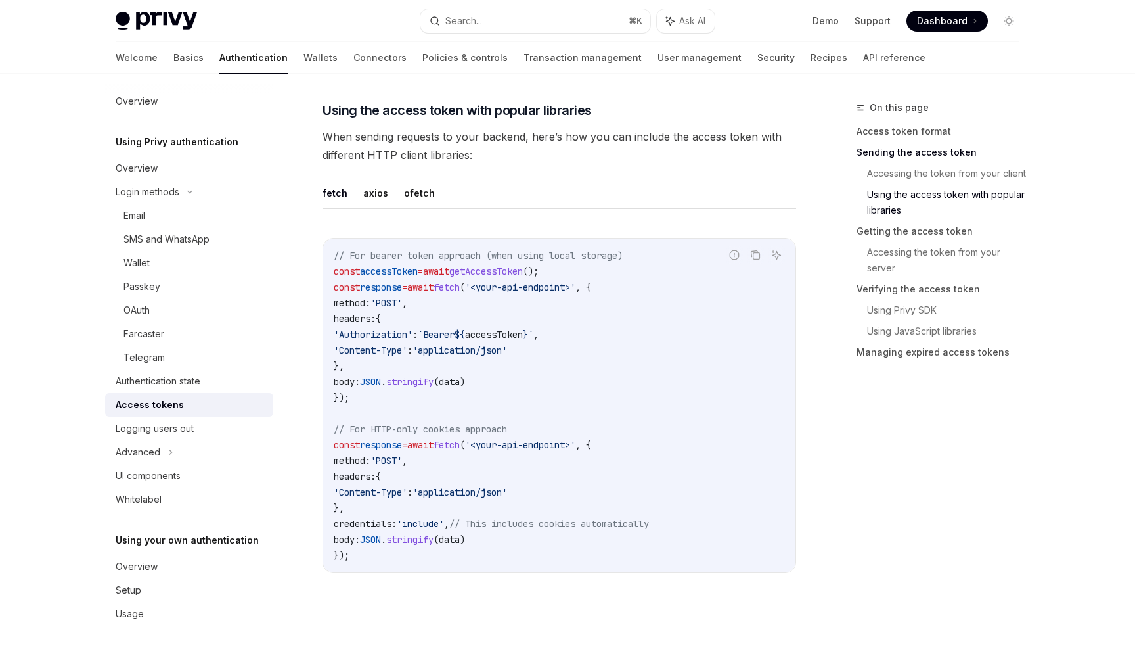
drag, startPoint x: 462, startPoint y: 108, endPoint x: 386, endPoint y: 108, distance: 76.2
click at [386, 108] on span "Using the access token with popular libraries" at bounding box center [457, 110] width 269 height 18
copy span "access token"
click at [434, 148] on span "When sending requests to your backend, here’s how you can include the access to…" at bounding box center [560, 145] width 474 height 37
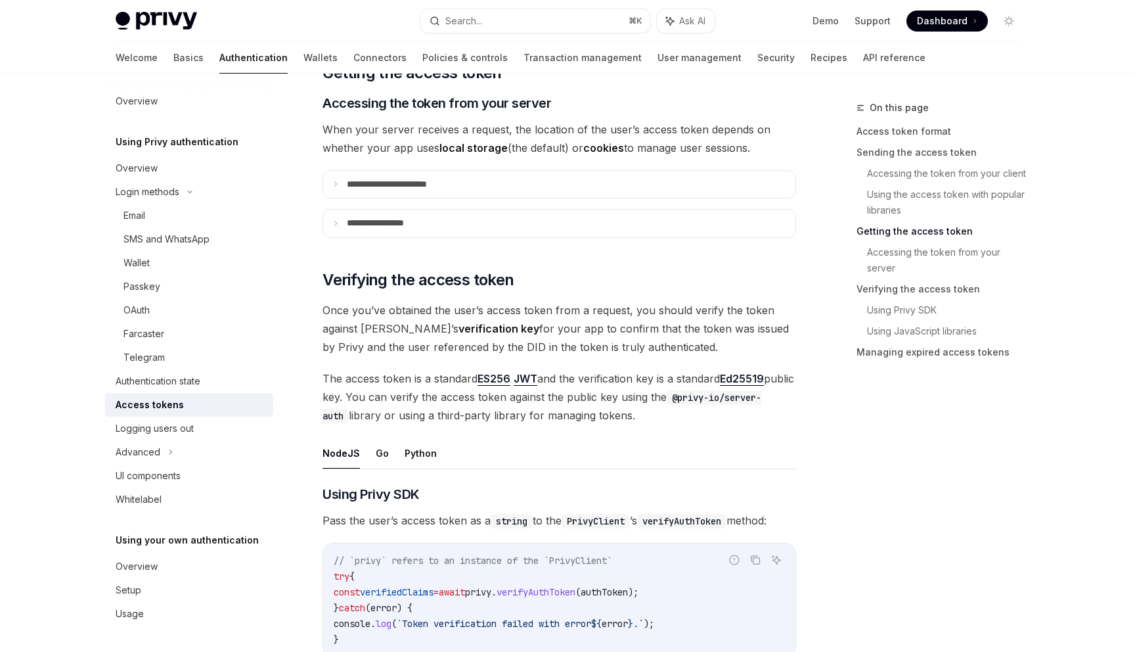
scroll to position [1701, 0]
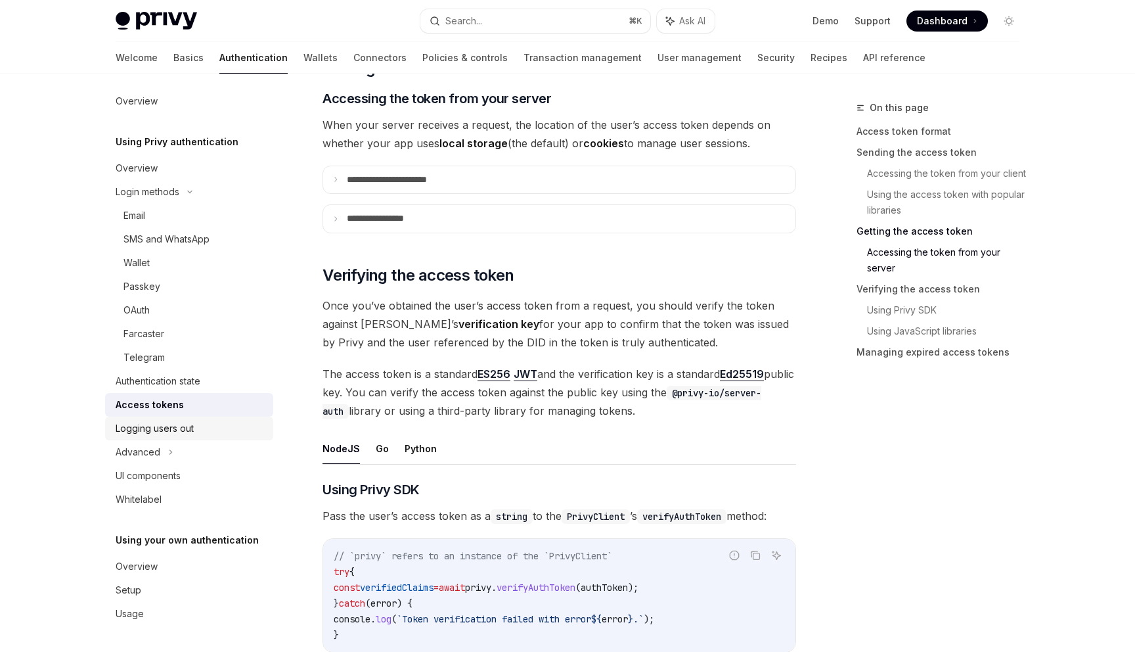
click at [206, 428] on div "Logging users out" at bounding box center [191, 428] width 150 height 16
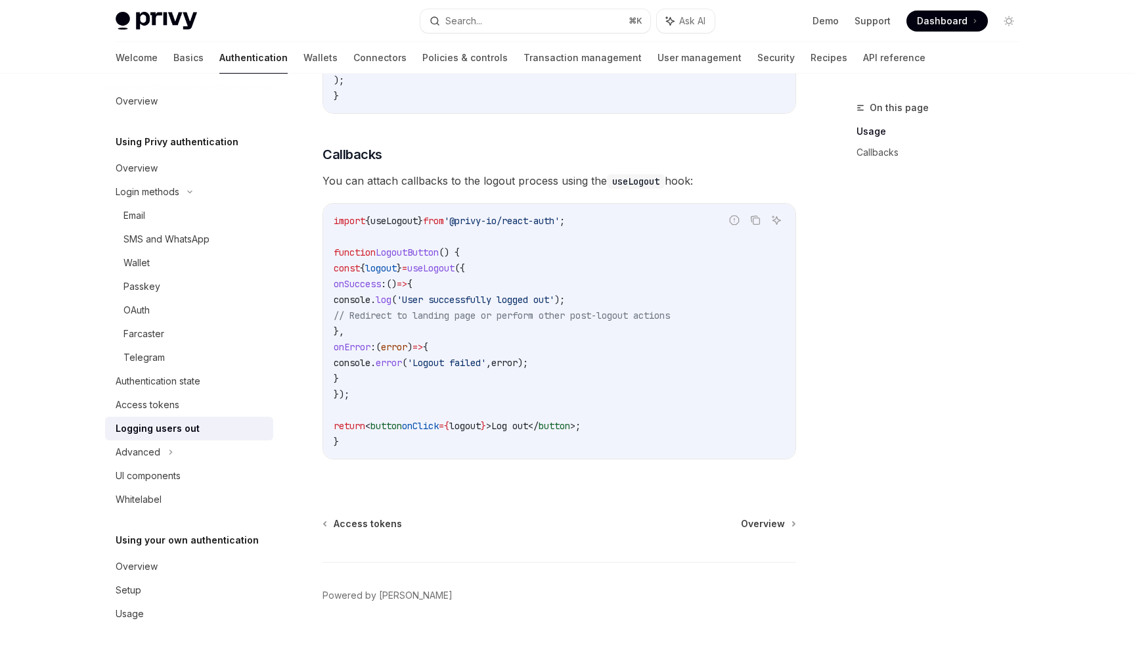
scroll to position [528, 0]
click at [181, 452] on div "Advanced" at bounding box center [189, 452] width 168 height 24
click at [173, 481] on div "MFA" at bounding box center [189, 476] width 168 height 24
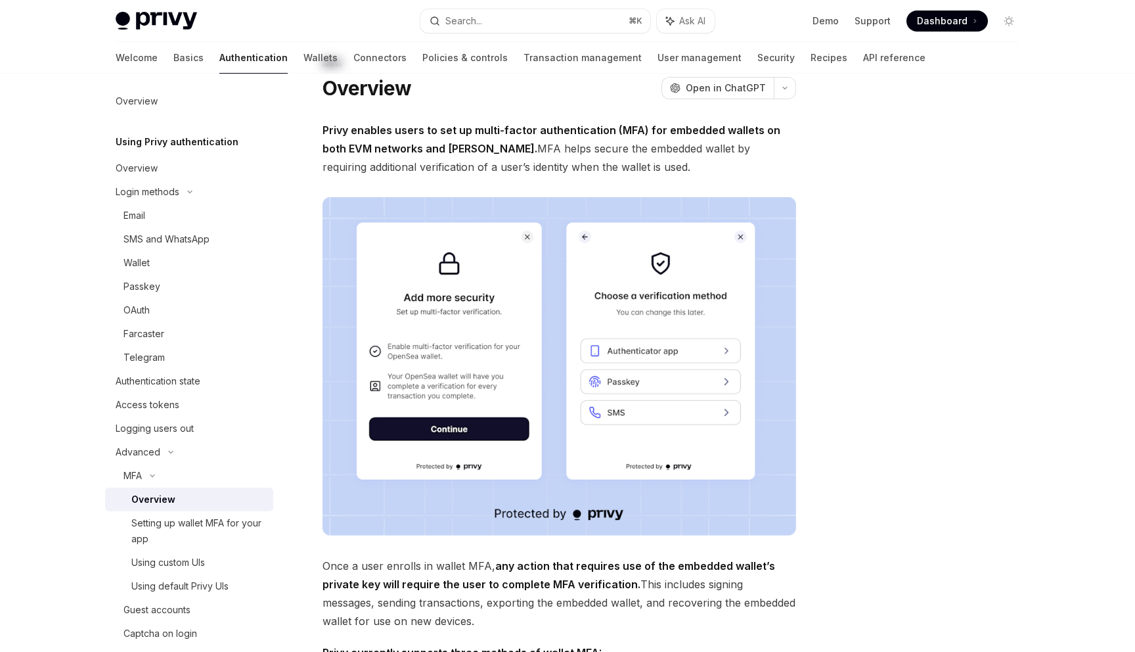
scroll to position [47, 0]
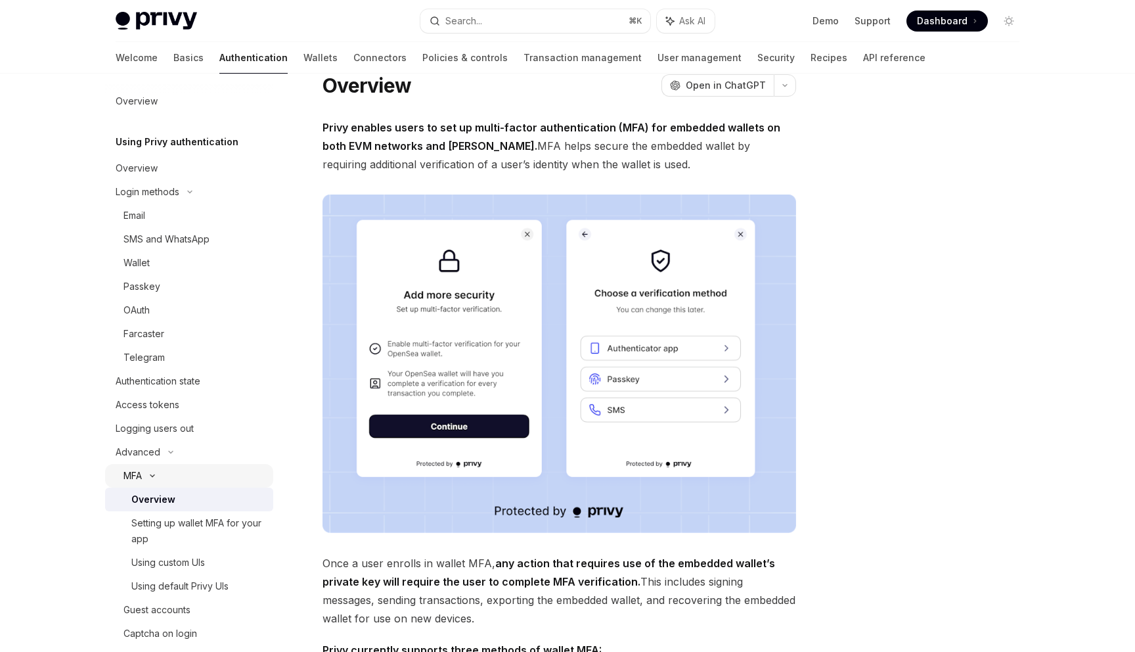
click at [156, 480] on div "MFA" at bounding box center [189, 476] width 168 height 24
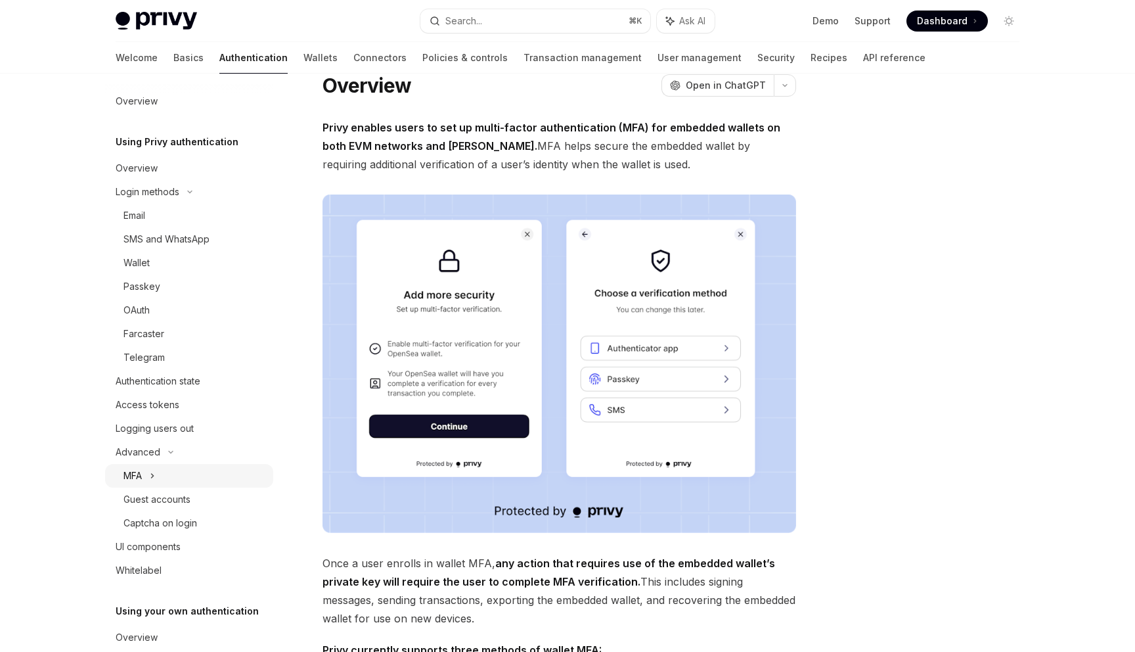
click at [156, 480] on div "MFA" at bounding box center [189, 476] width 168 height 24
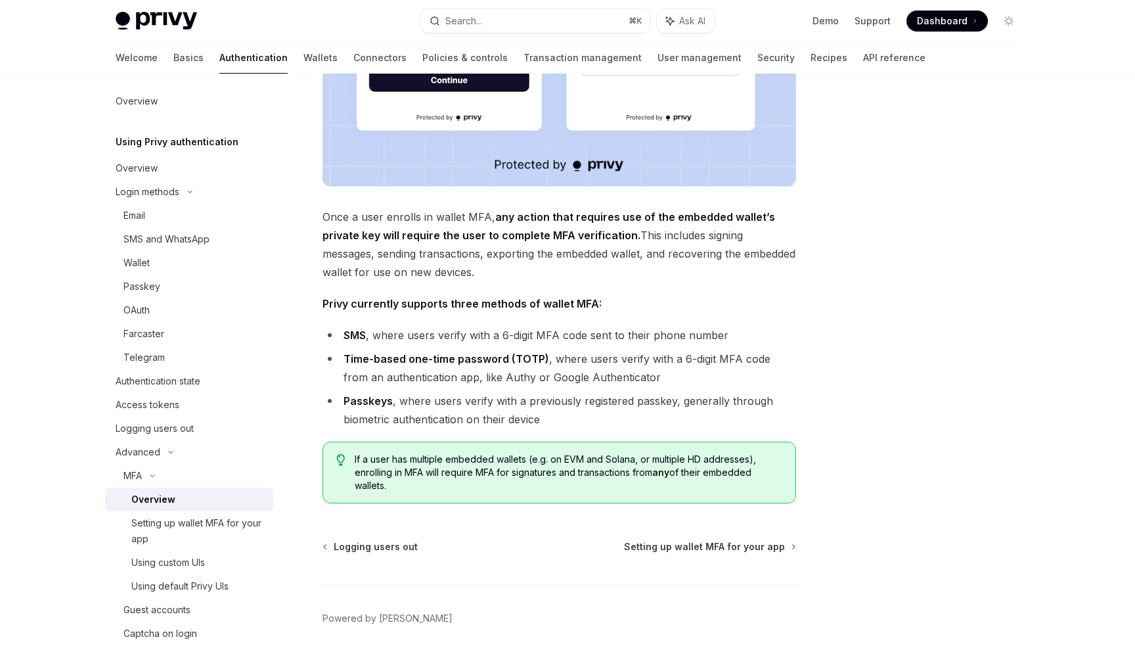
scroll to position [397, 0]
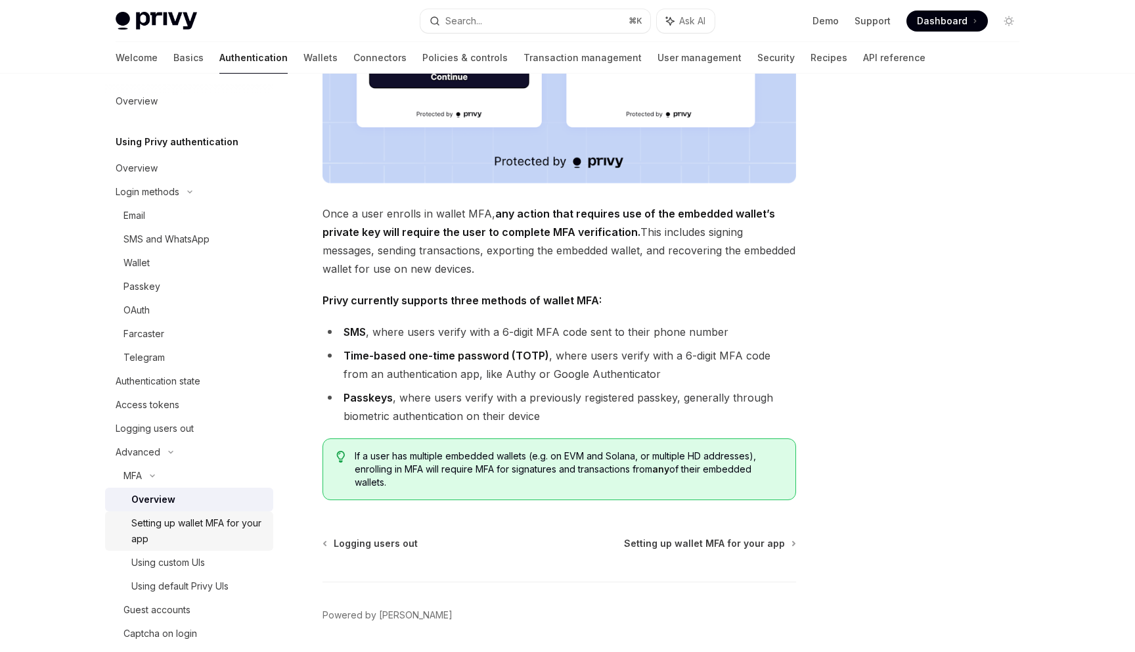
click at [204, 522] on div "Setting up wallet MFA for your app" at bounding box center [198, 531] width 134 height 32
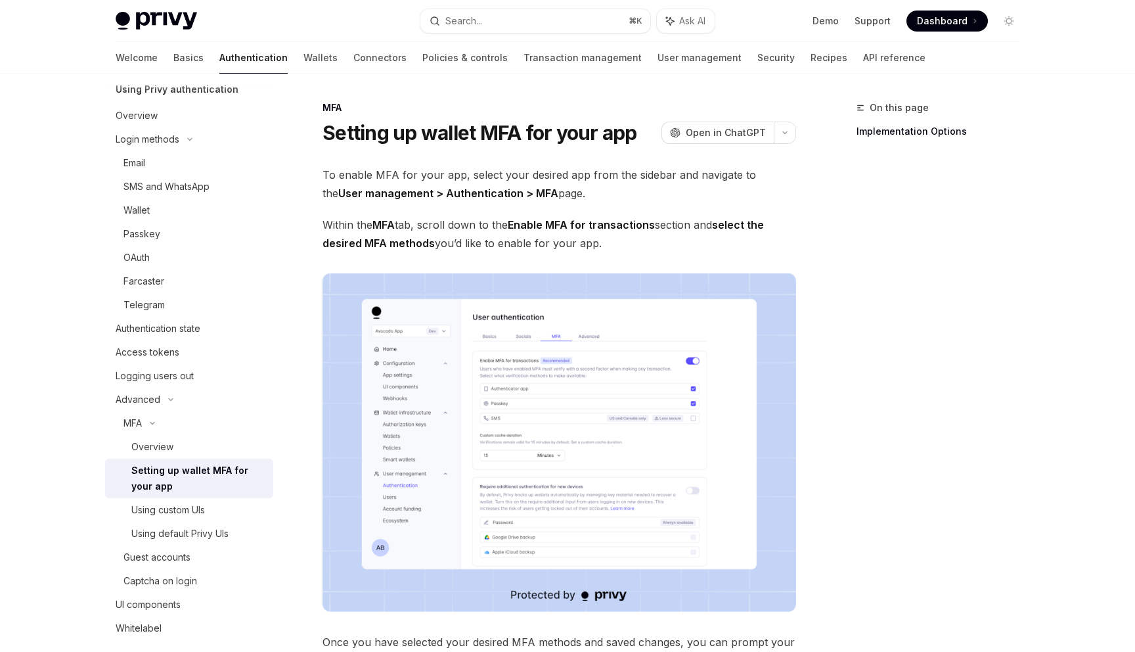
scroll to position [61, 0]
click at [190, 599] on div "UI components" at bounding box center [191, 601] width 150 height 16
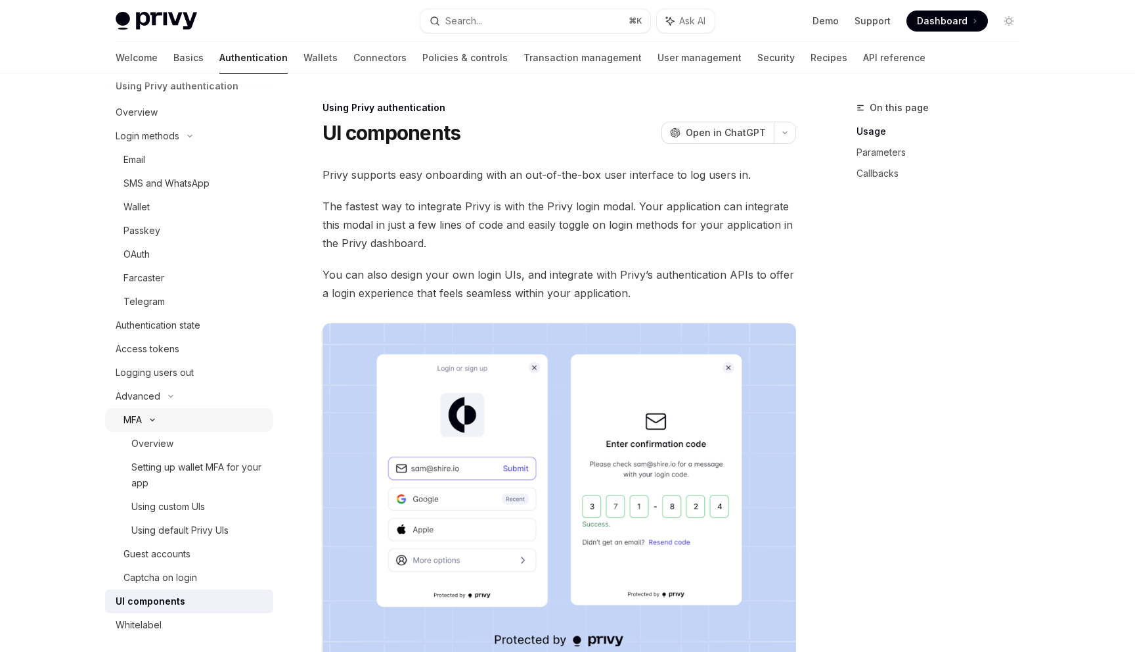
click at [160, 421] on icon at bounding box center [153, 419] width 16 height 5
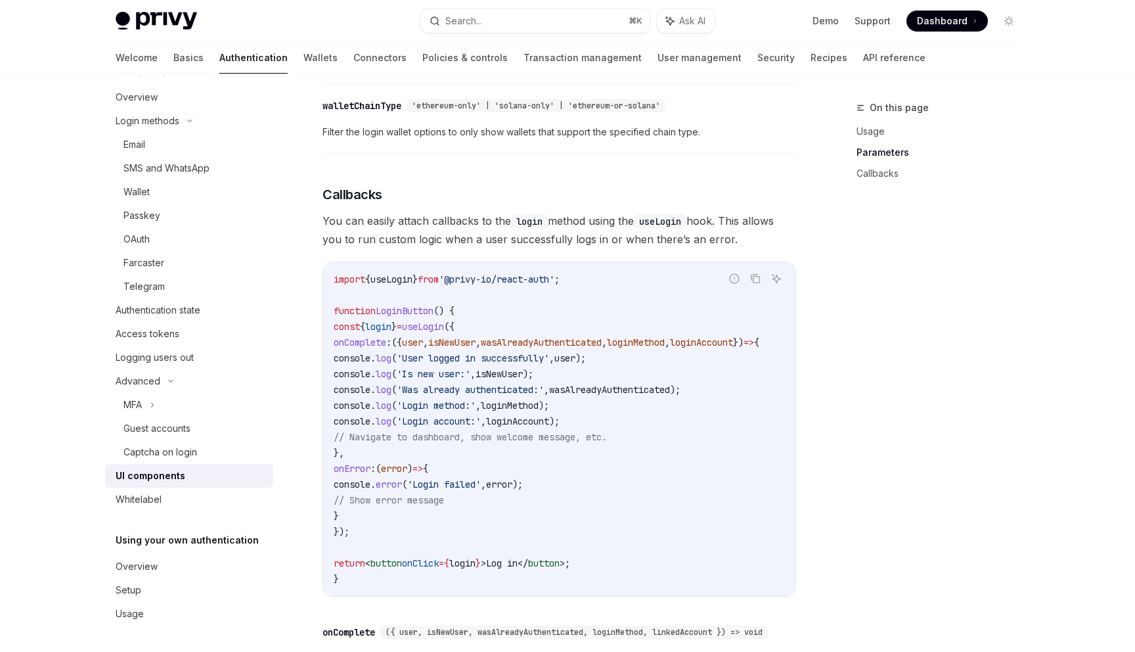
scroll to position [1477, 0]
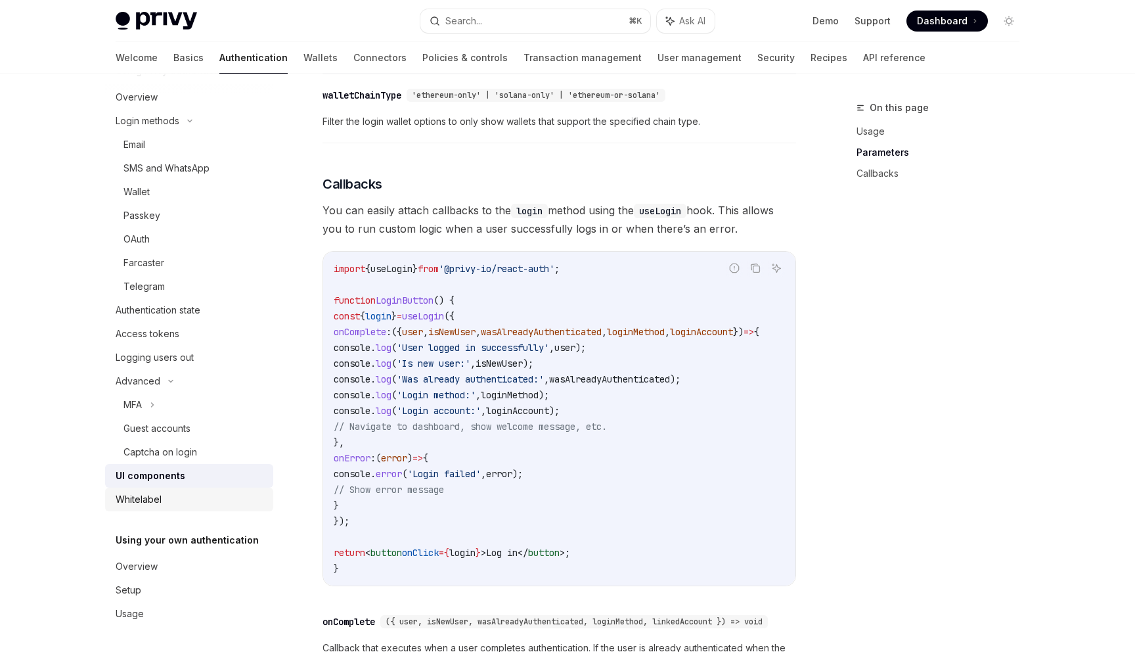
click at [210, 504] on div "Whitelabel" at bounding box center [191, 499] width 150 height 16
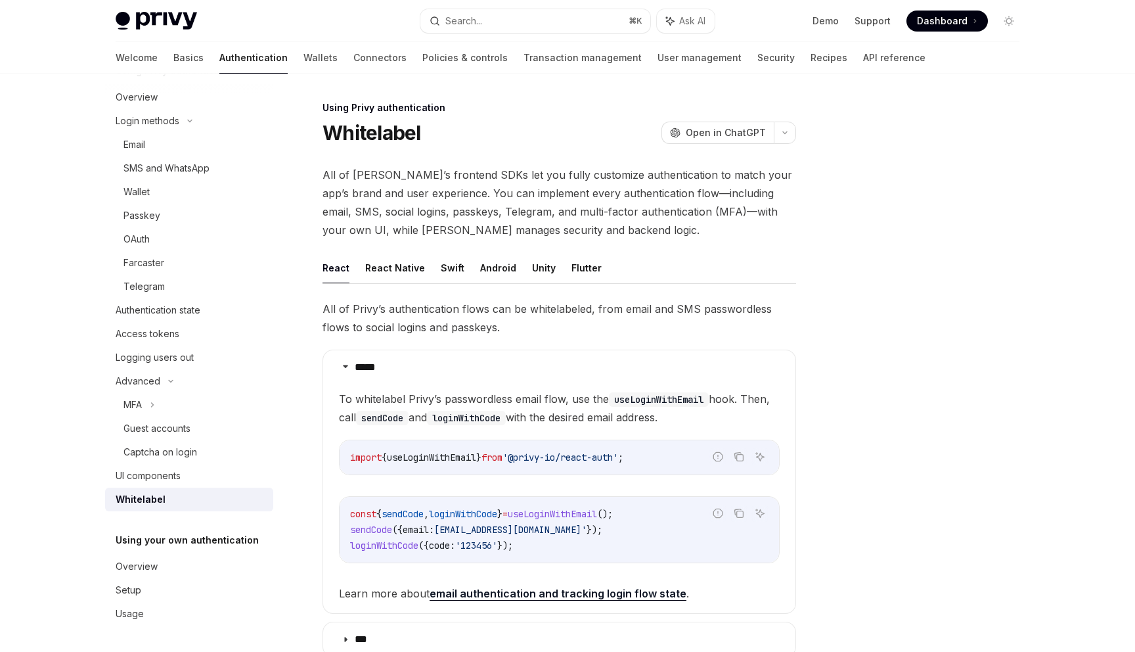
click at [394, 134] on h1 "Whitelabel" at bounding box center [372, 133] width 99 height 24
copy h1 "Whitelabel"
click at [397, 177] on span "All of [PERSON_NAME]’s frontend SDKs let you fully customize authentication to …" at bounding box center [560, 203] width 474 height 74
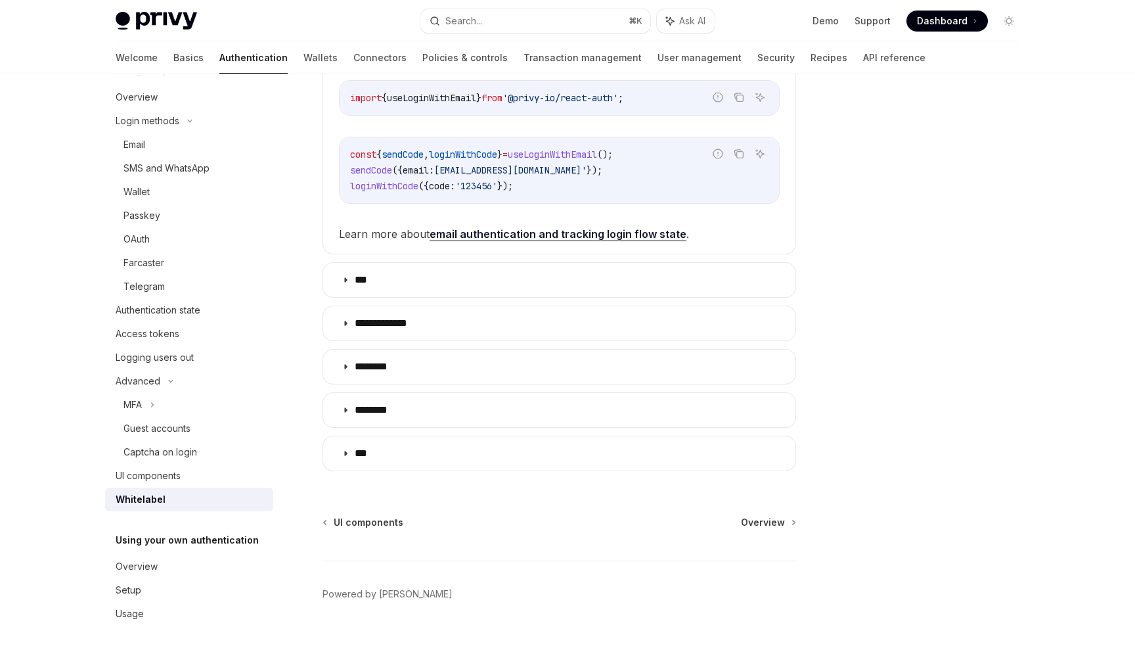
scroll to position [382, 0]
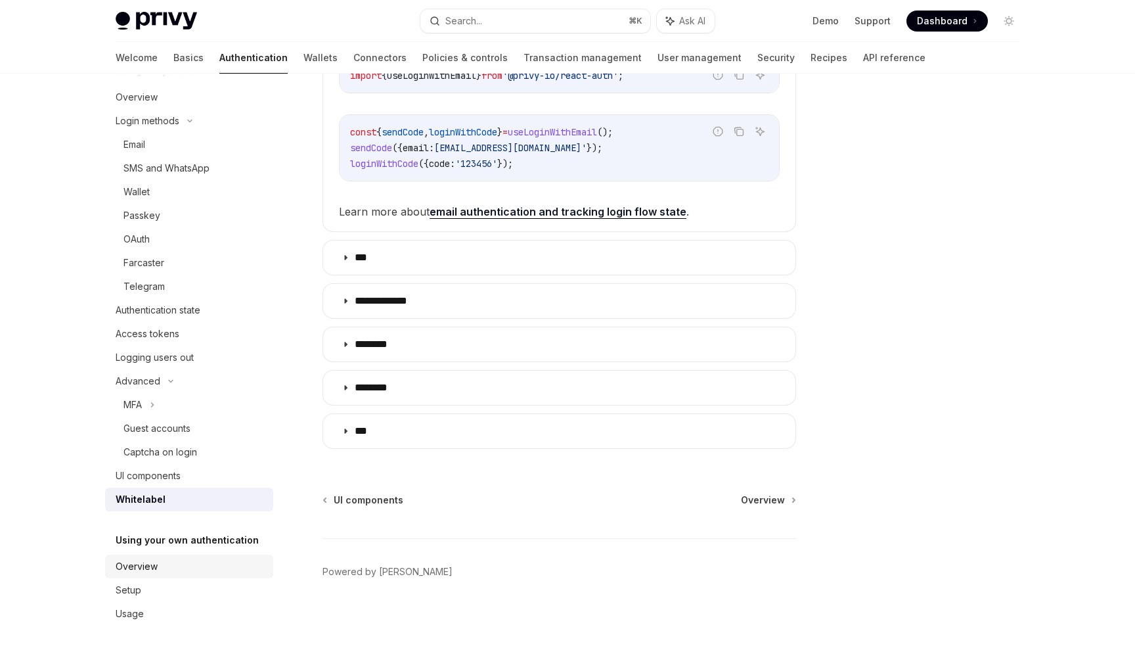
click at [158, 572] on div "Overview" at bounding box center [191, 566] width 150 height 16
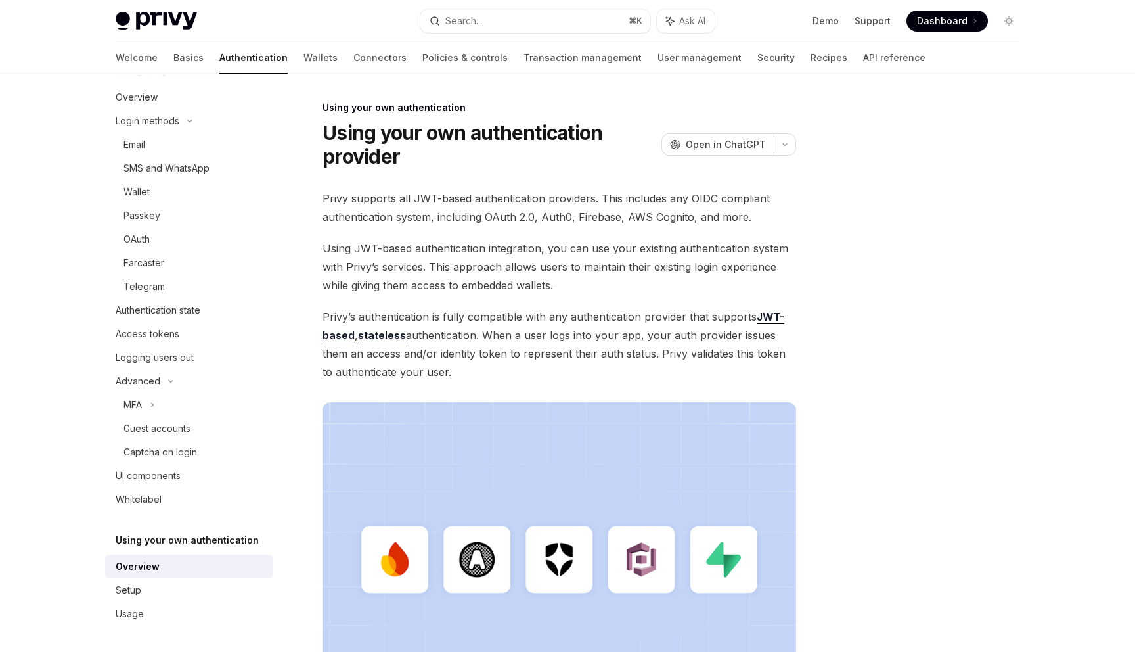
click at [198, 538] on h5 "Using your own authentication" at bounding box center [187, 540] width 143 height 16
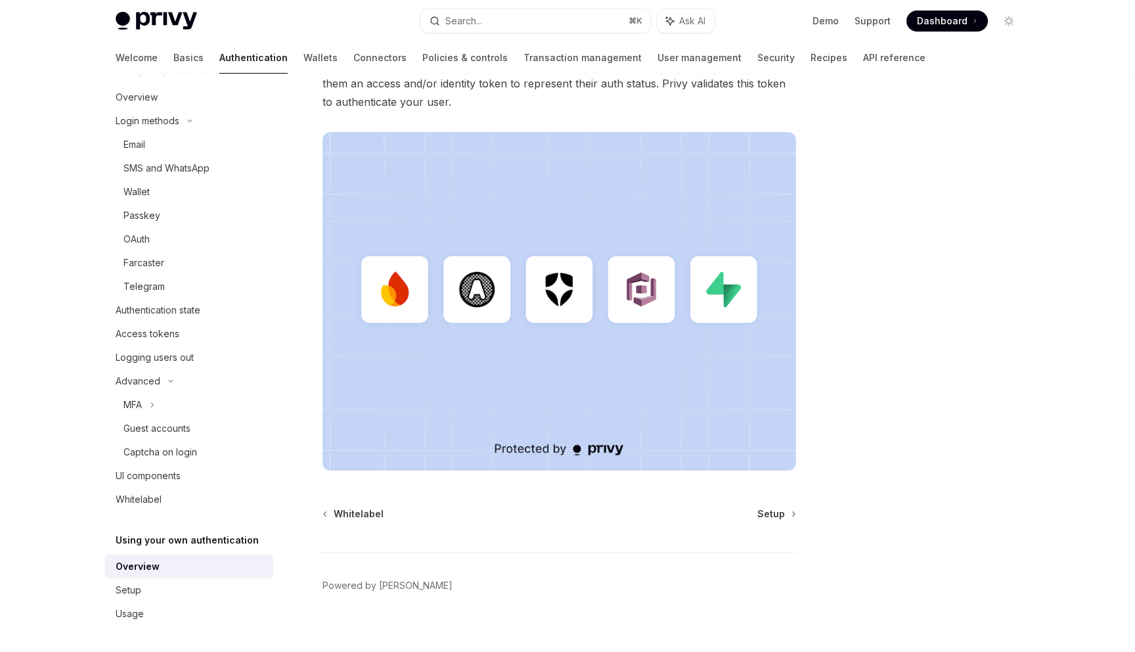
scroll to position [284, 0]
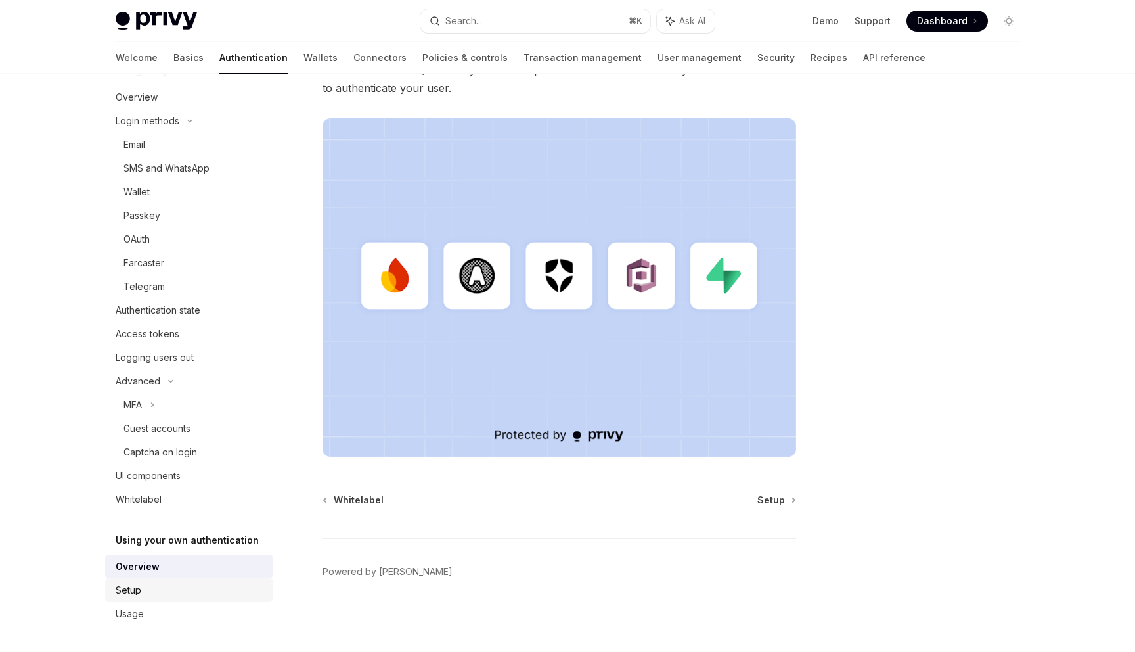
click at [181, 584] on div "Setup" at bounding box center [191, 590] width 150 height 16
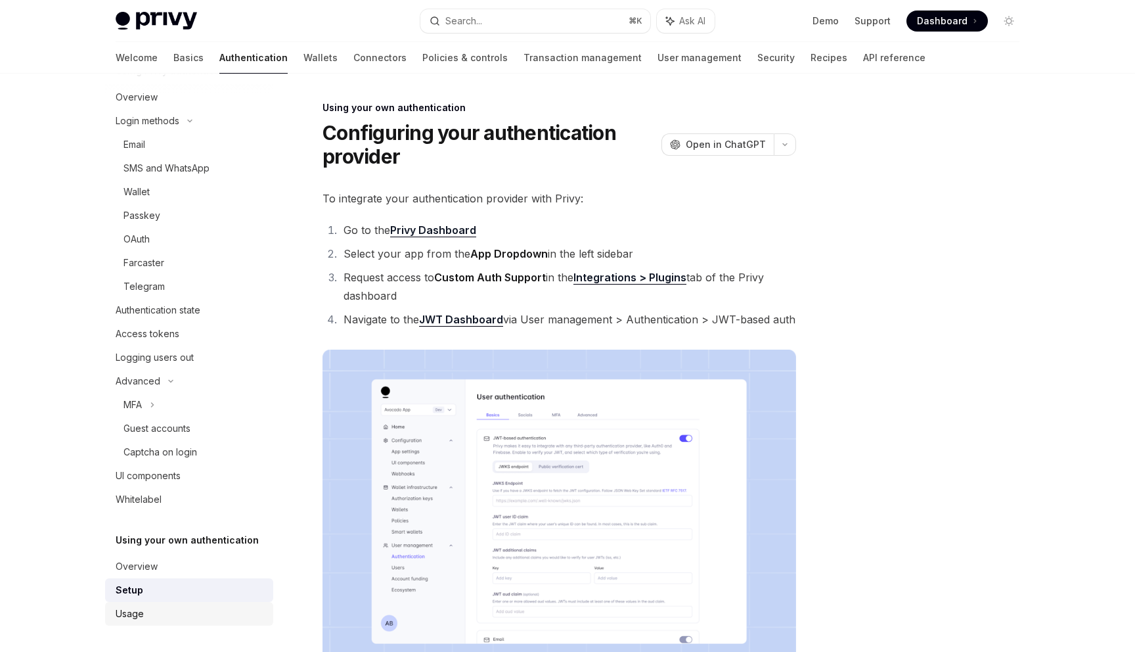
click at [176, 615] on div "Usage" at bounding box center [191, 614] width 150 height 16
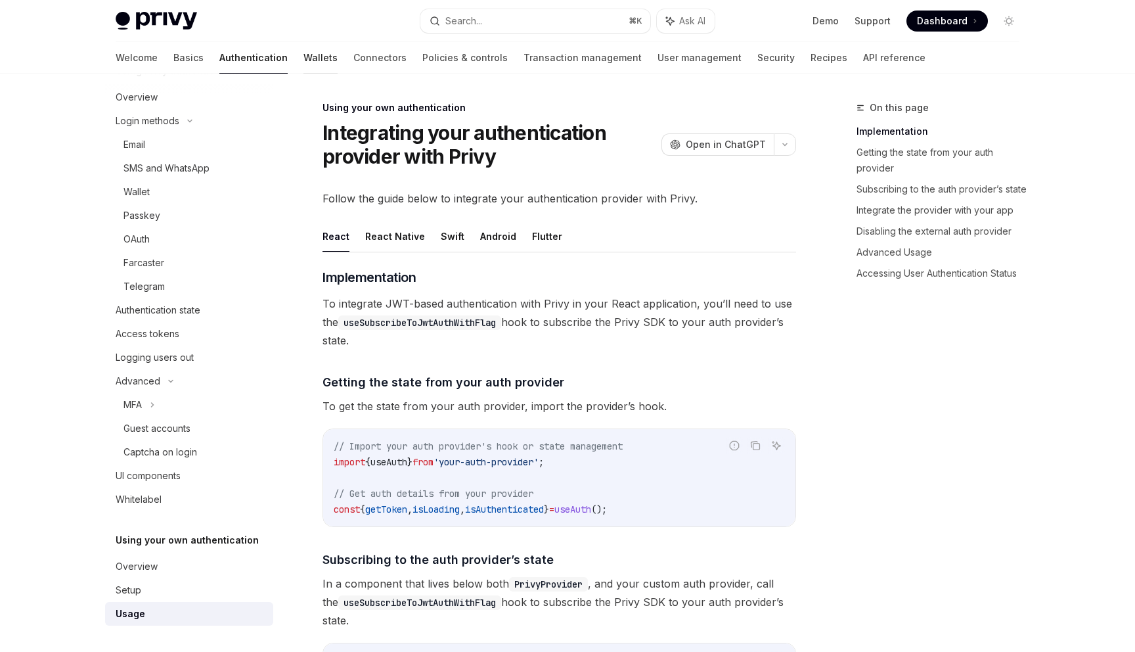
click at [303, 73] on div at bounding box center [320, 73] width 34 height 1
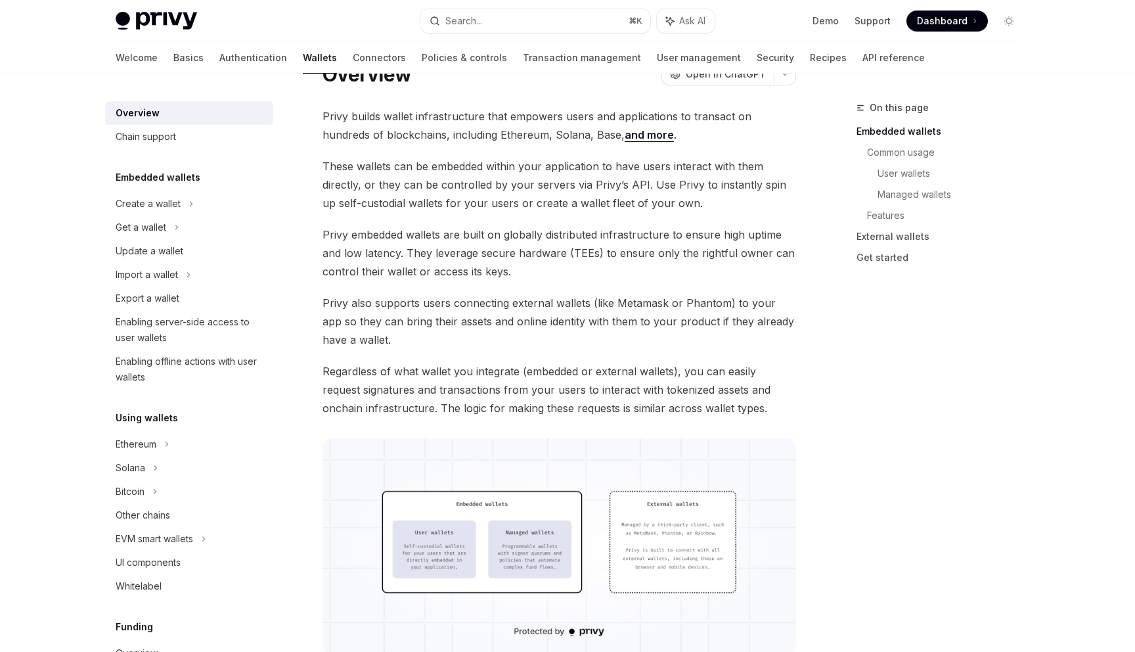
scroll to position [67, 0]
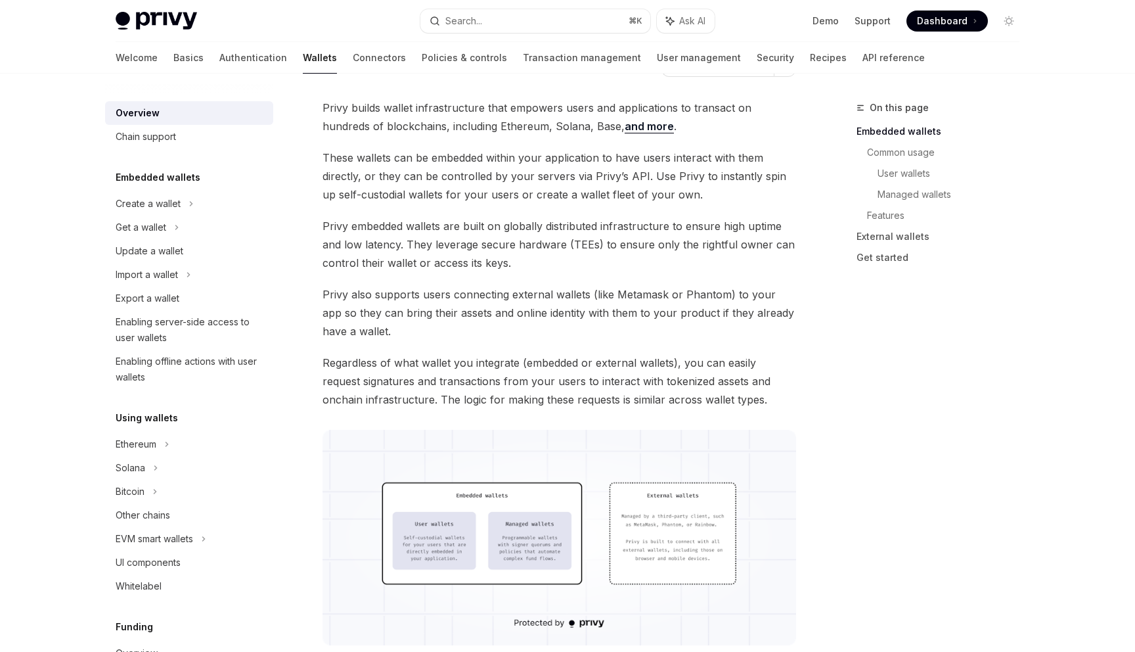
click at [388, 225] on span "Privy embedded wallets are built on globally distributed infrastructure to ensu…" at bounding box center [560, 244] width 474 height 55
copy span "embedded"
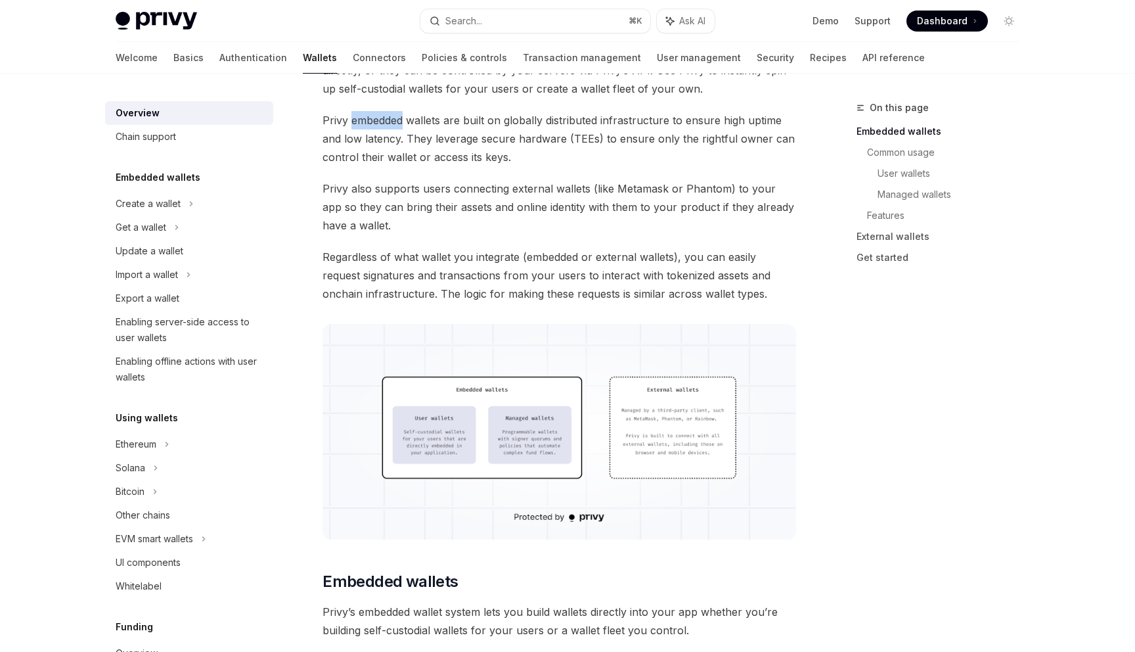
scroll to position [177, 0]
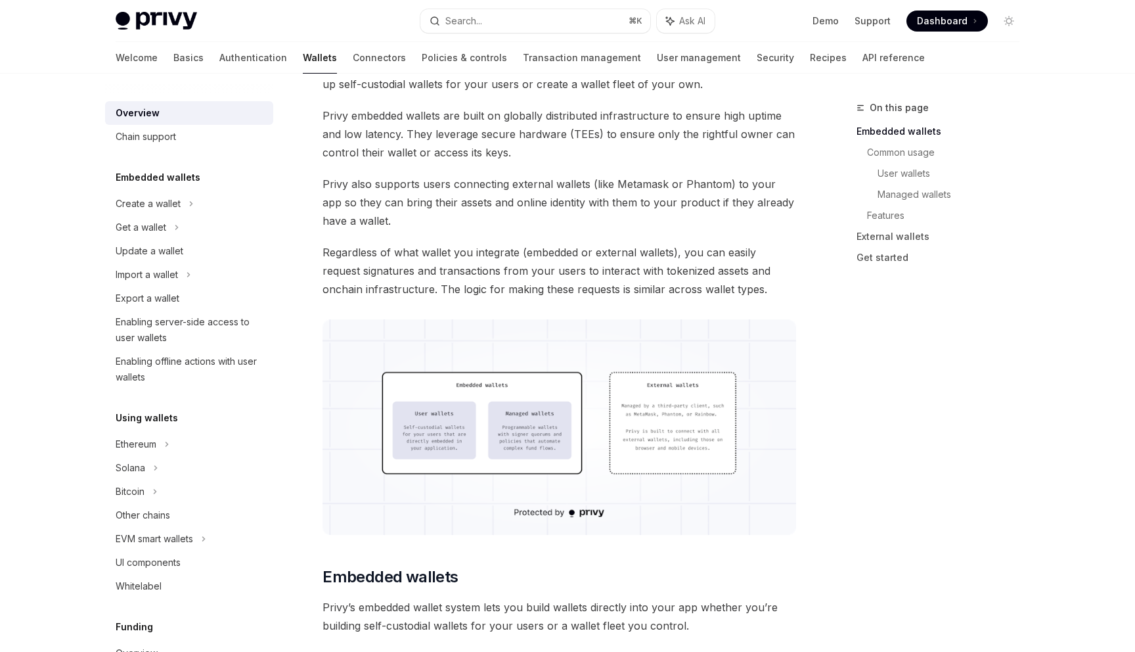
click at [529, 284] on span "Regardless of what wallet you integrate (embedded or external wallets), you can…" at bounding box center [560, 270] width 474 height 55
click at [492, 284] on span "Regardless of what wallet you integrate (embedded or external wallets), you can…" at bounding box center [560, 270] width 474 height 55
click at [510, 265] on span "Regardless of what wallet you integrate (embedded or external wallets), you can…" at bounding box center [560, 270] width 474 height 55
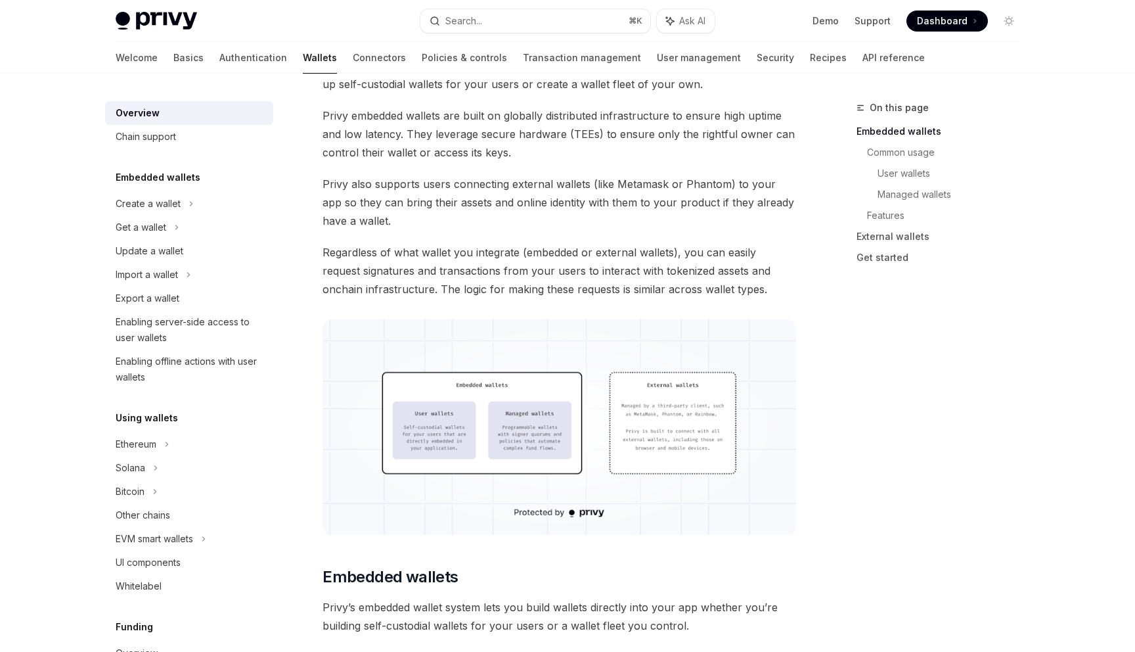
click at [558, 248] on span "Regardless of what wallet you integrate (embedded or external wallets), you can…" at bounding box center [560, 270] width 474 height 55
click at [612, 250] on span "Regardless of what wallet you integrate (embedded or external wallets), you can…" at bounding box center [560, 270] width 474 height 55
click at [569, 244] on span "Regardless of what wallet you integrate (embedded or external wallets), you can…" at bounding box center [560, 270] width 474 height 55
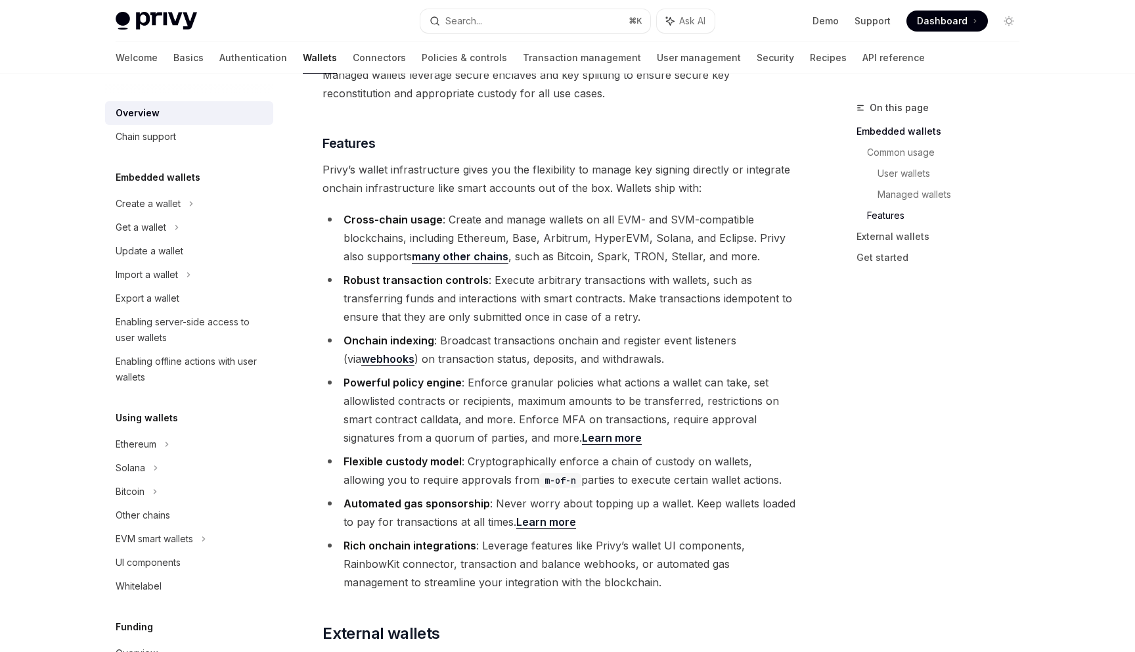
scroll to position [1428, 0]
click at [453, 269] on li "Robust transaction controls : Execute arbitrary transactions with wallets, such…" at bounding box center [560, 296] width 474 height 55
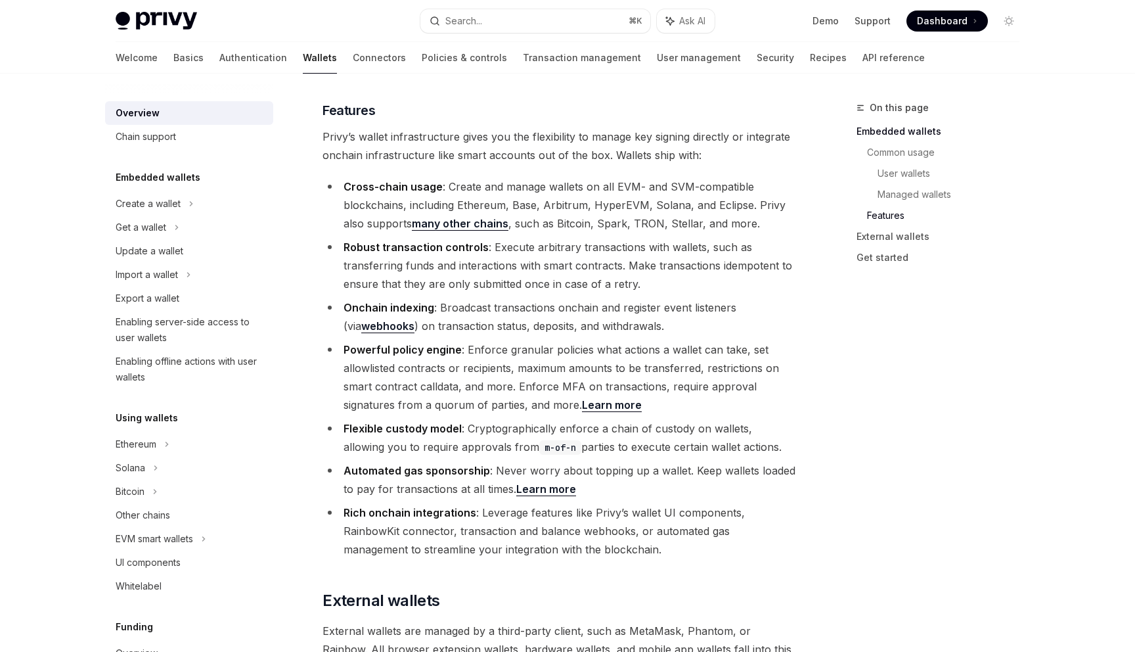
scroll to position [1461, 0]
click at [373, 238] on strong "Robust transaction controls" at bounding box center [416, 244] width 145 height 13
copy strong "Robust"
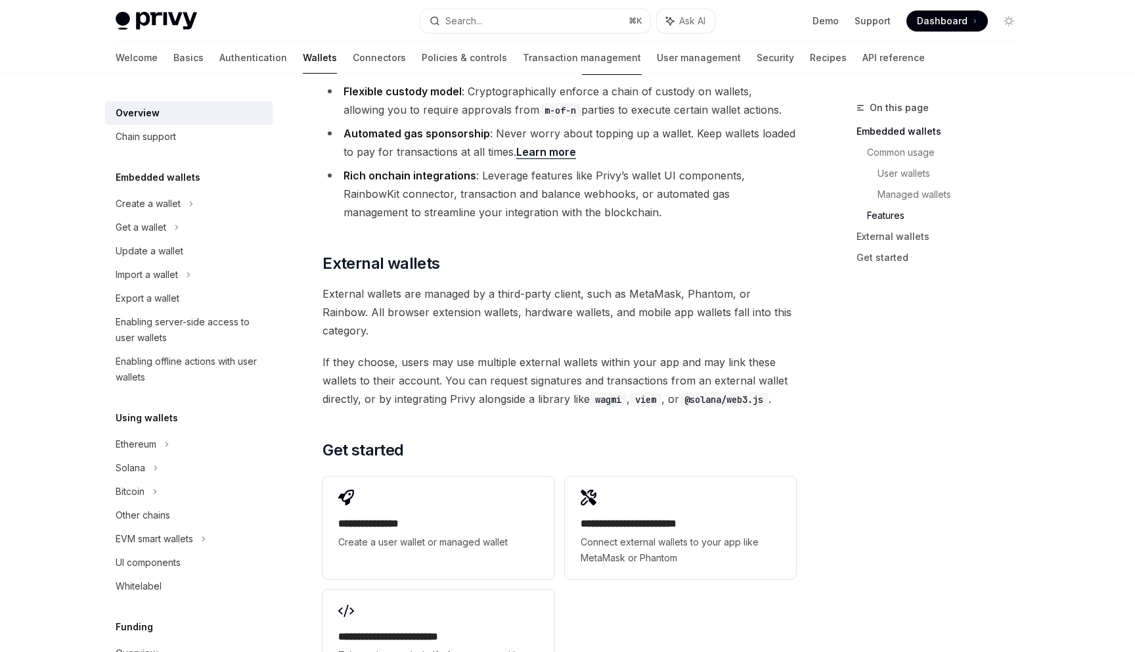
scroll to position [1802, 0]
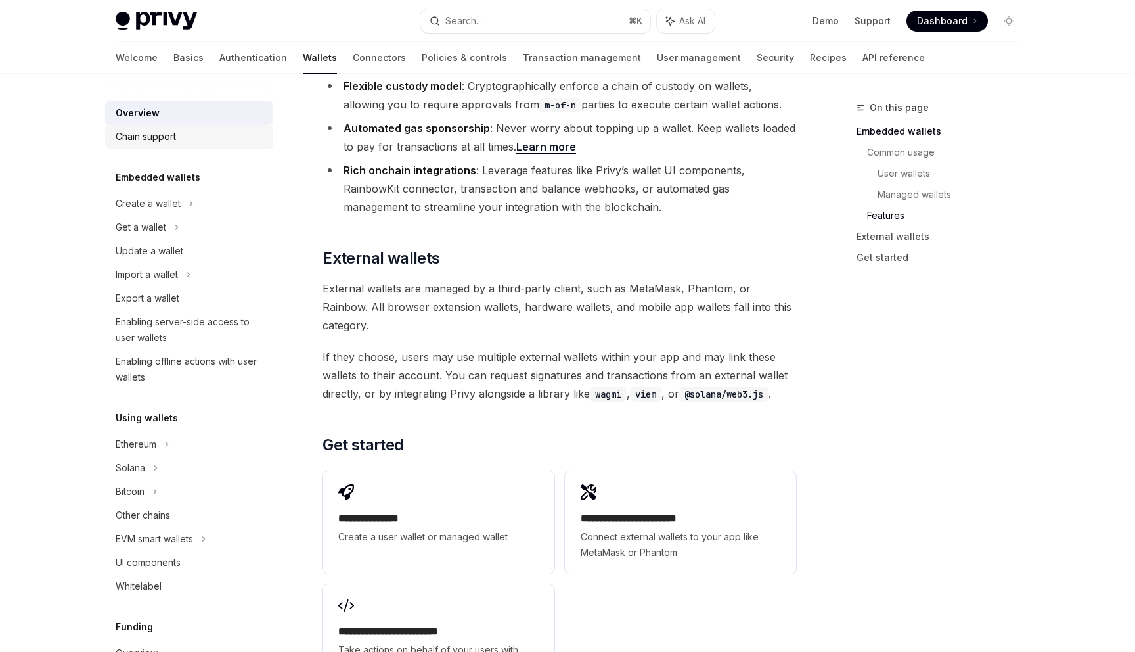
click at [214, 131] on div "Chain support" at bounding box center [191, 137] width 150 height 16
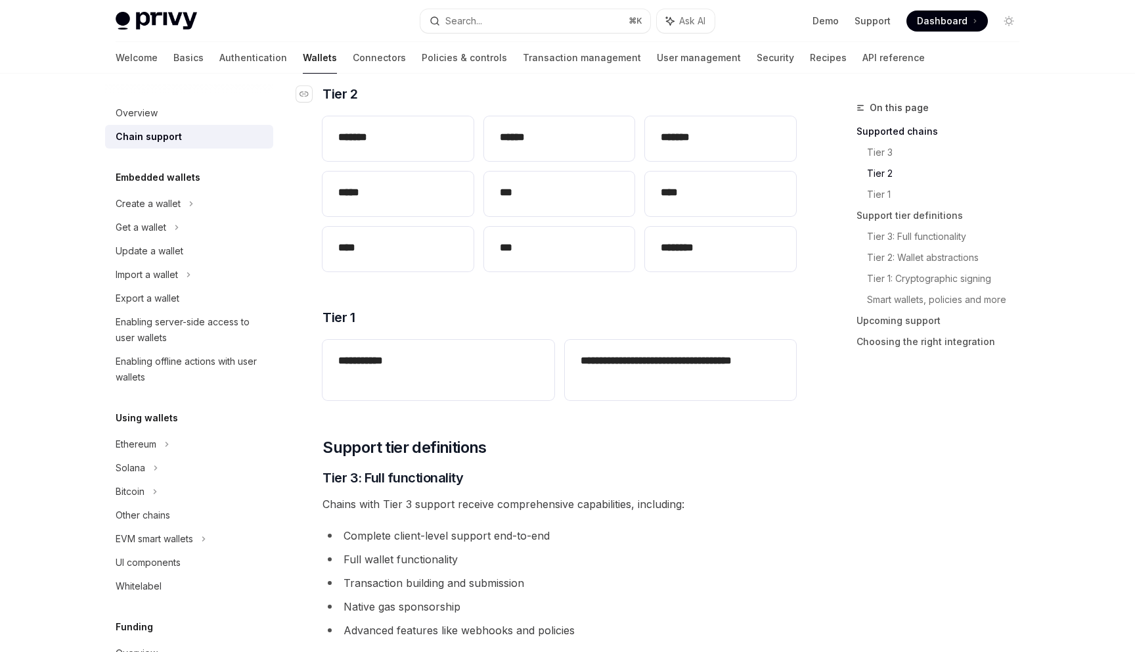
scroll to position [327, 0]
click at [239, 207] on div "Create a wallet" at bounding box center [189, 204] width 168 height 24
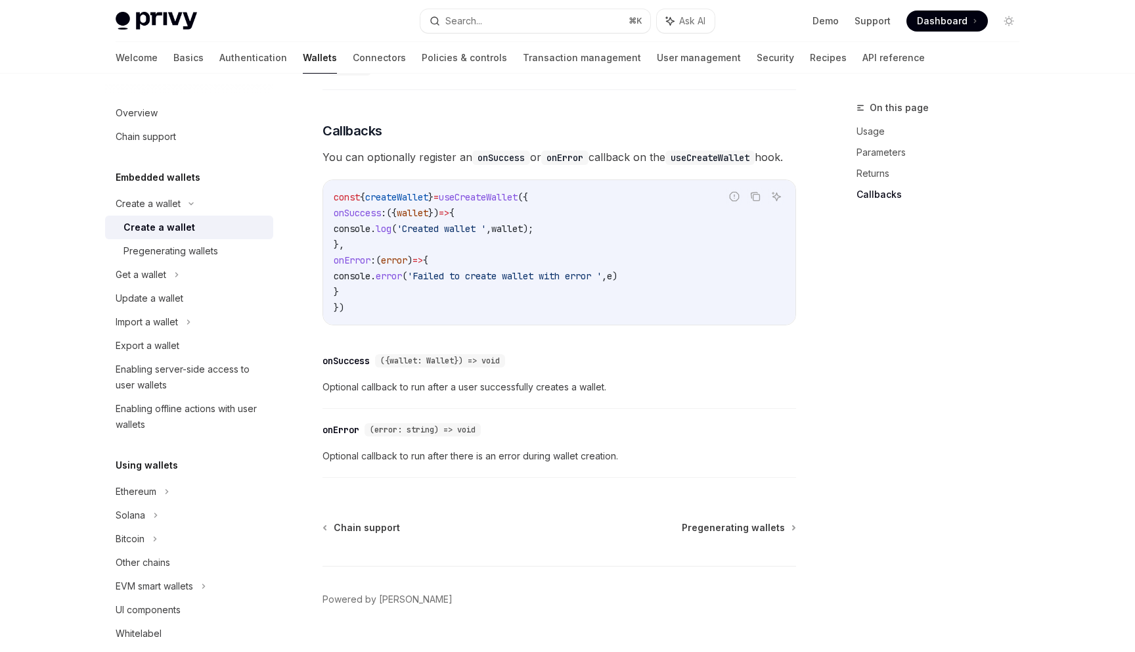
scroll to position [920, 0]
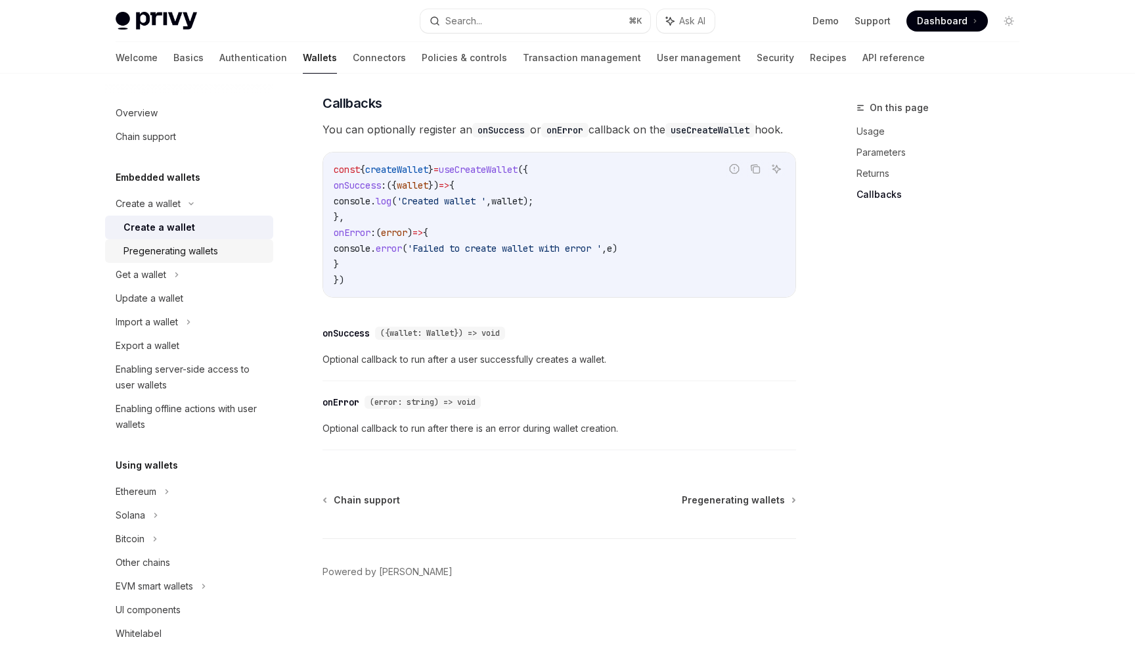
click at [171, 256] on div "Pregenerating wallets" at bounding box center [170, 251] width 95 height 16
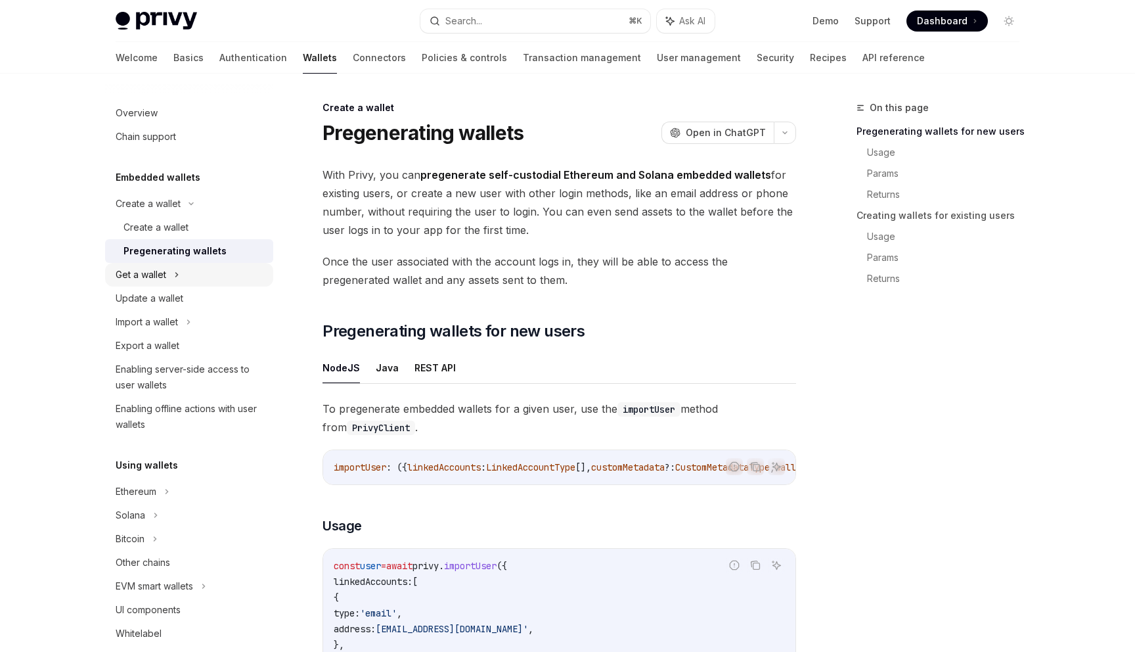
click at [208, 276] on div "Get a wallet" at bounding box center [189, 275] width 168 height 24
type textarea "*"
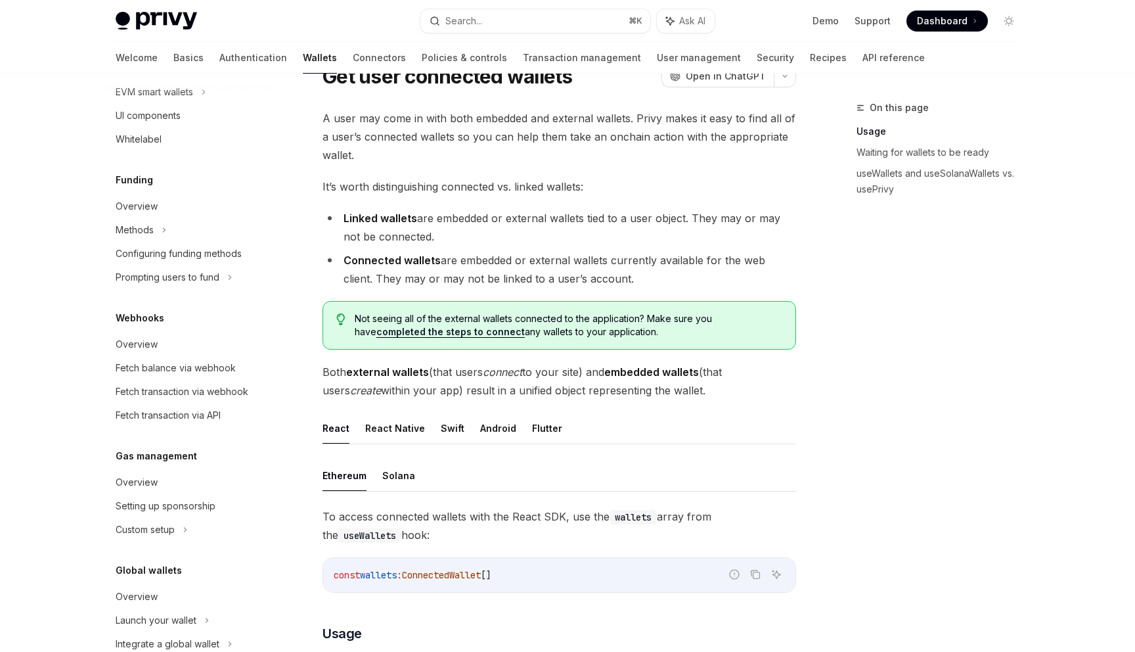
scroll to position [54, 0]
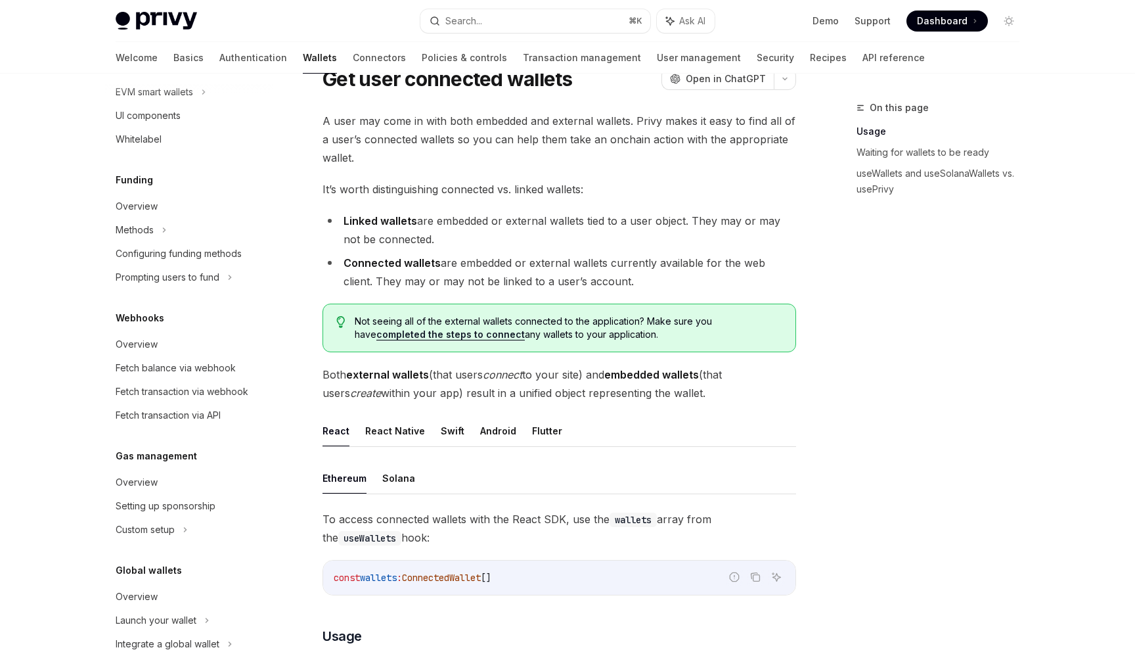
copy div "A user may come in with both embedded and external wallets. Privy makes it easy…"
drag, startPoint x: 691, startPoint y: 396, endPoint x: 357, endPoint y: 98, distance: 447.5
